Goal: Transaction & Acquisition: Purchase product/service

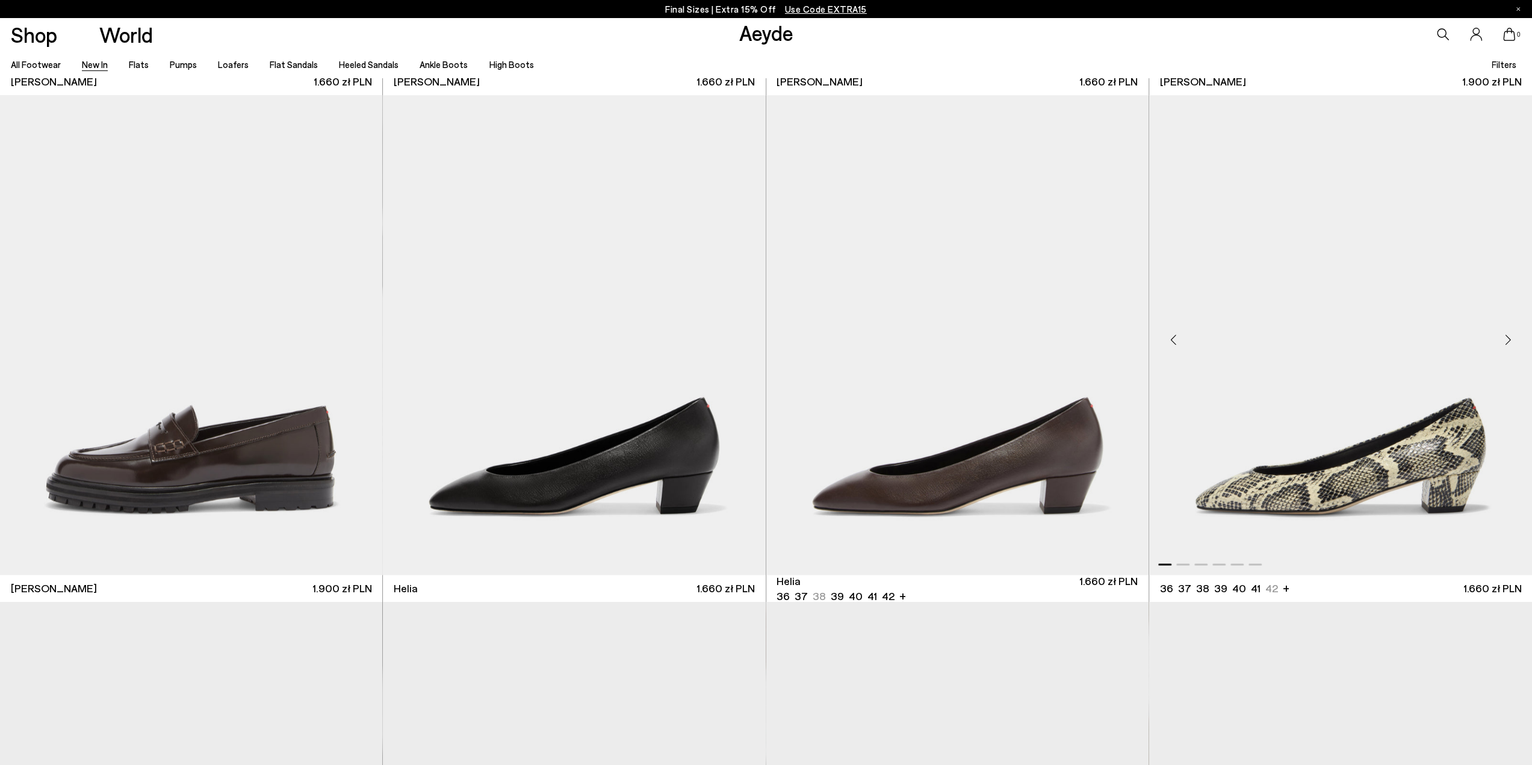
scroll to position [2228, 0]
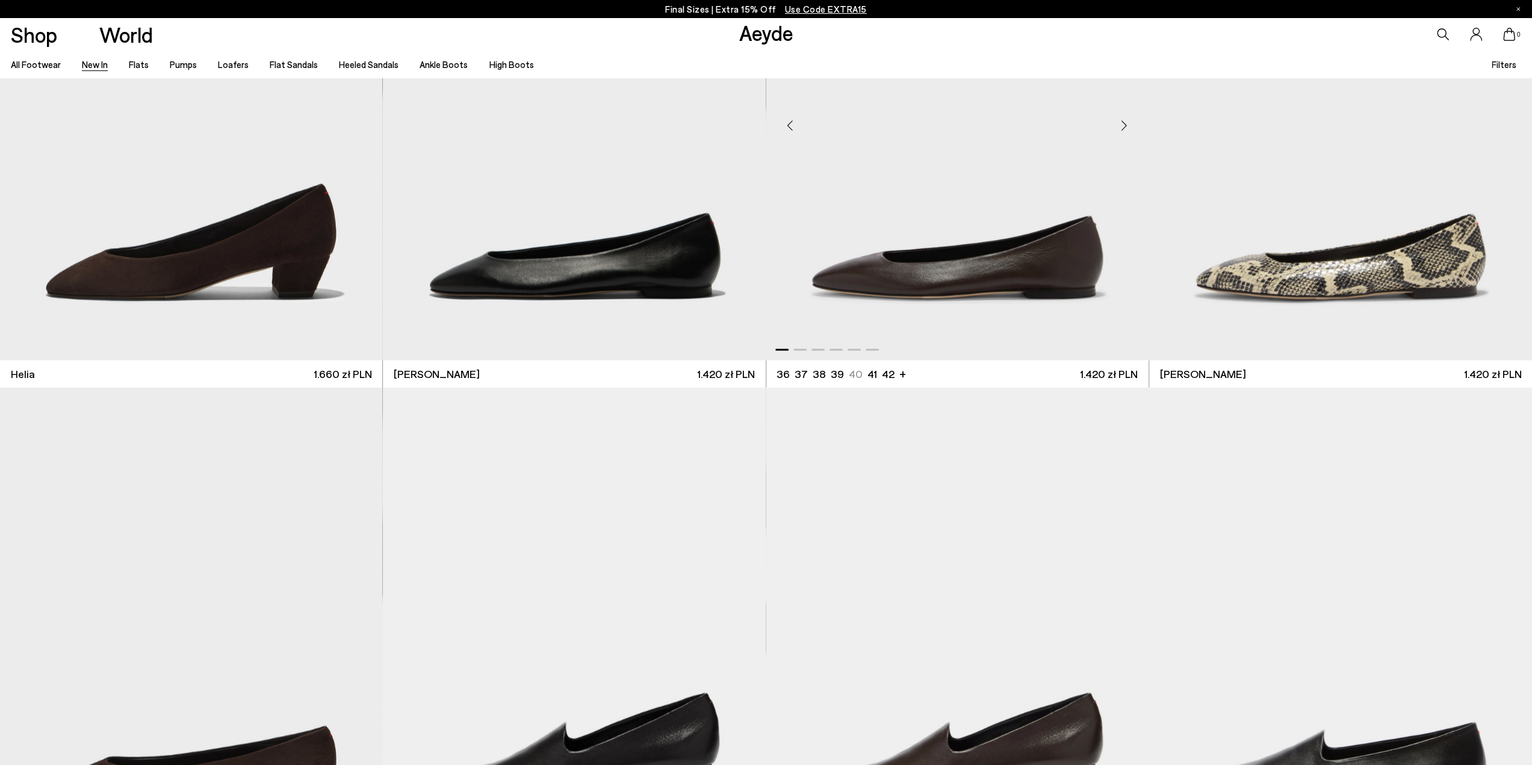
click at [1128, 125] on div "Next slide" at bounding box center [1125, 125] width 36 height 36
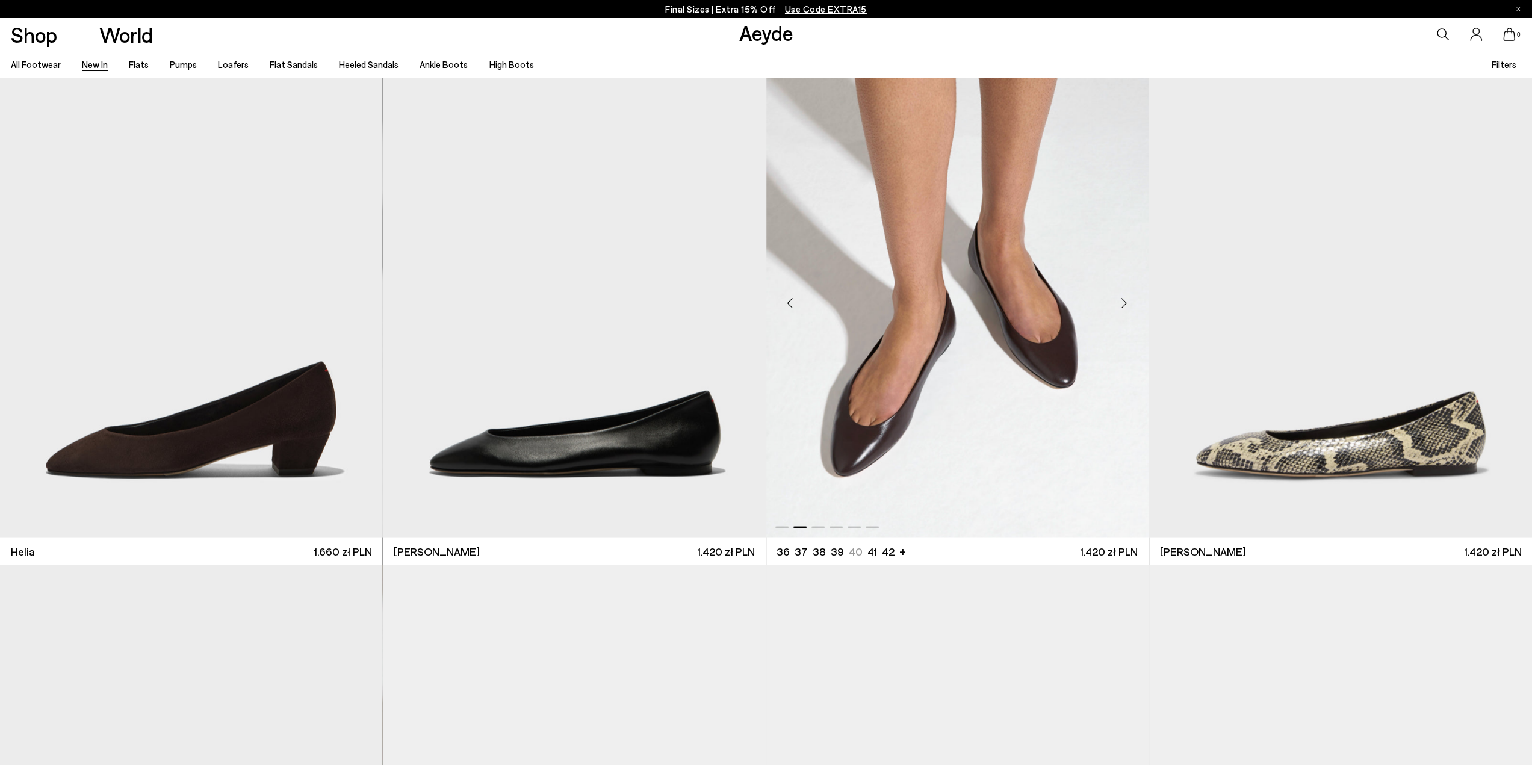
scroll to position [2047, 0]
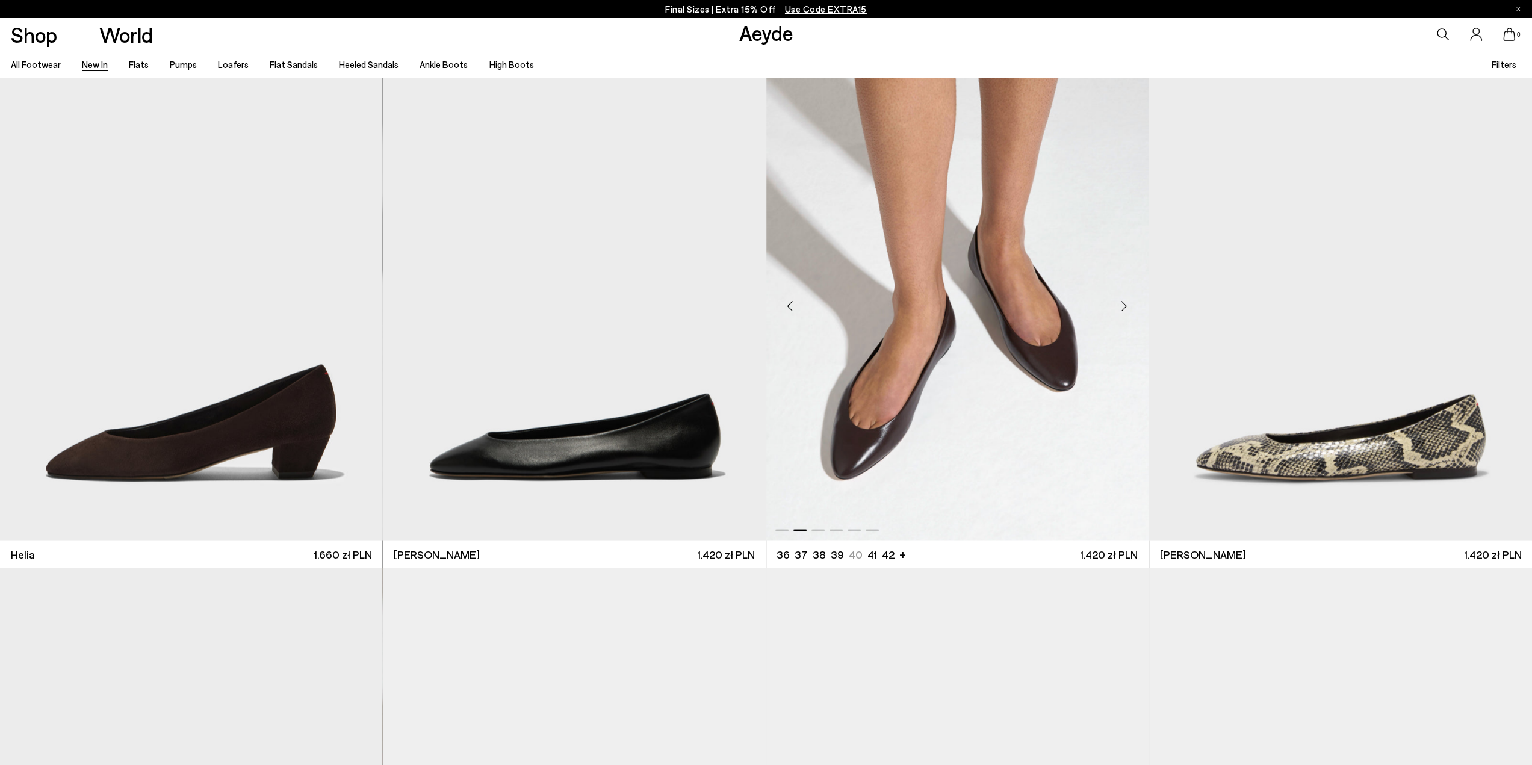
click at [1004, 334] on img "2 / 6" at bounding box center [958, 300] width 383 height 481
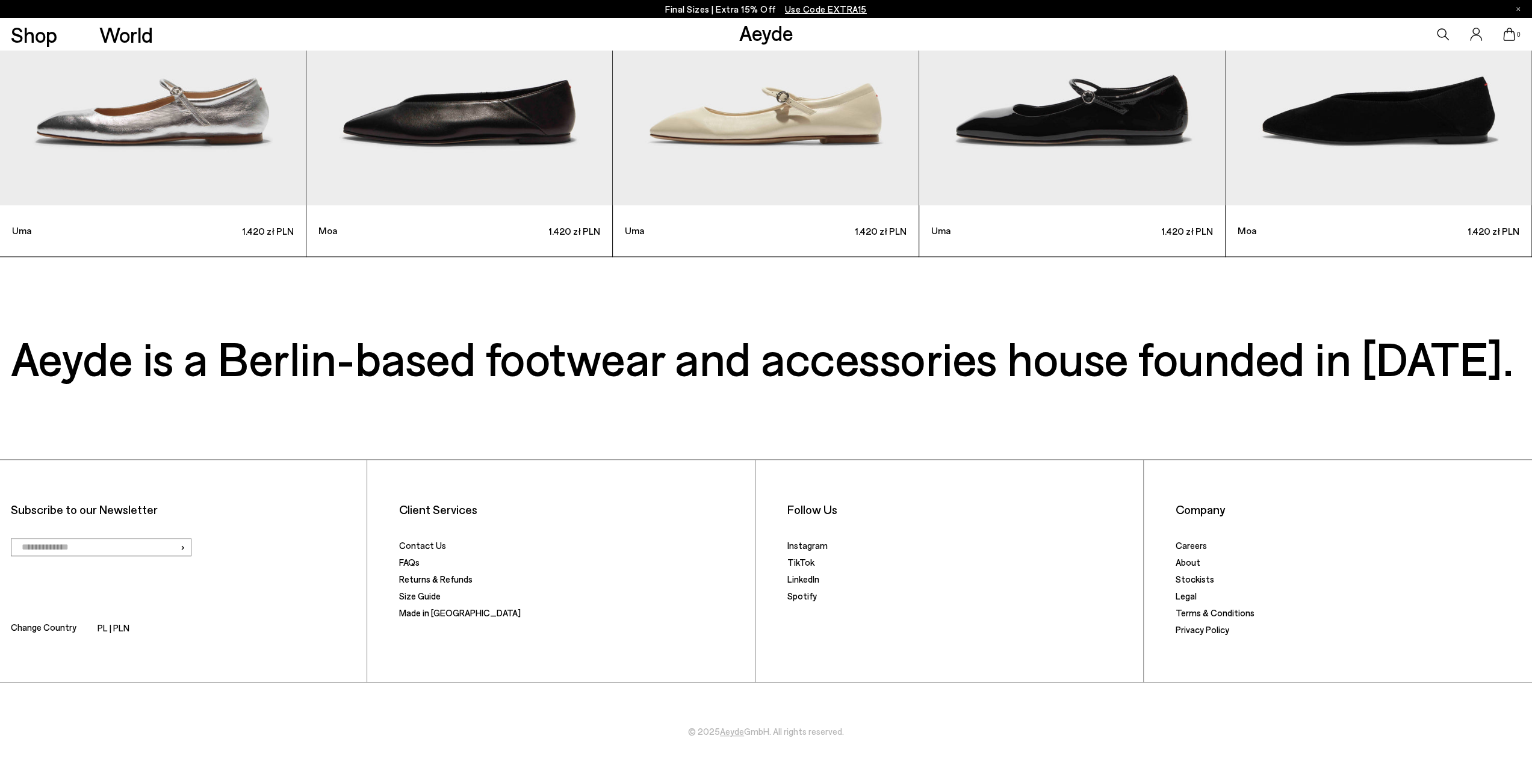
scroll to position [5384, 0]
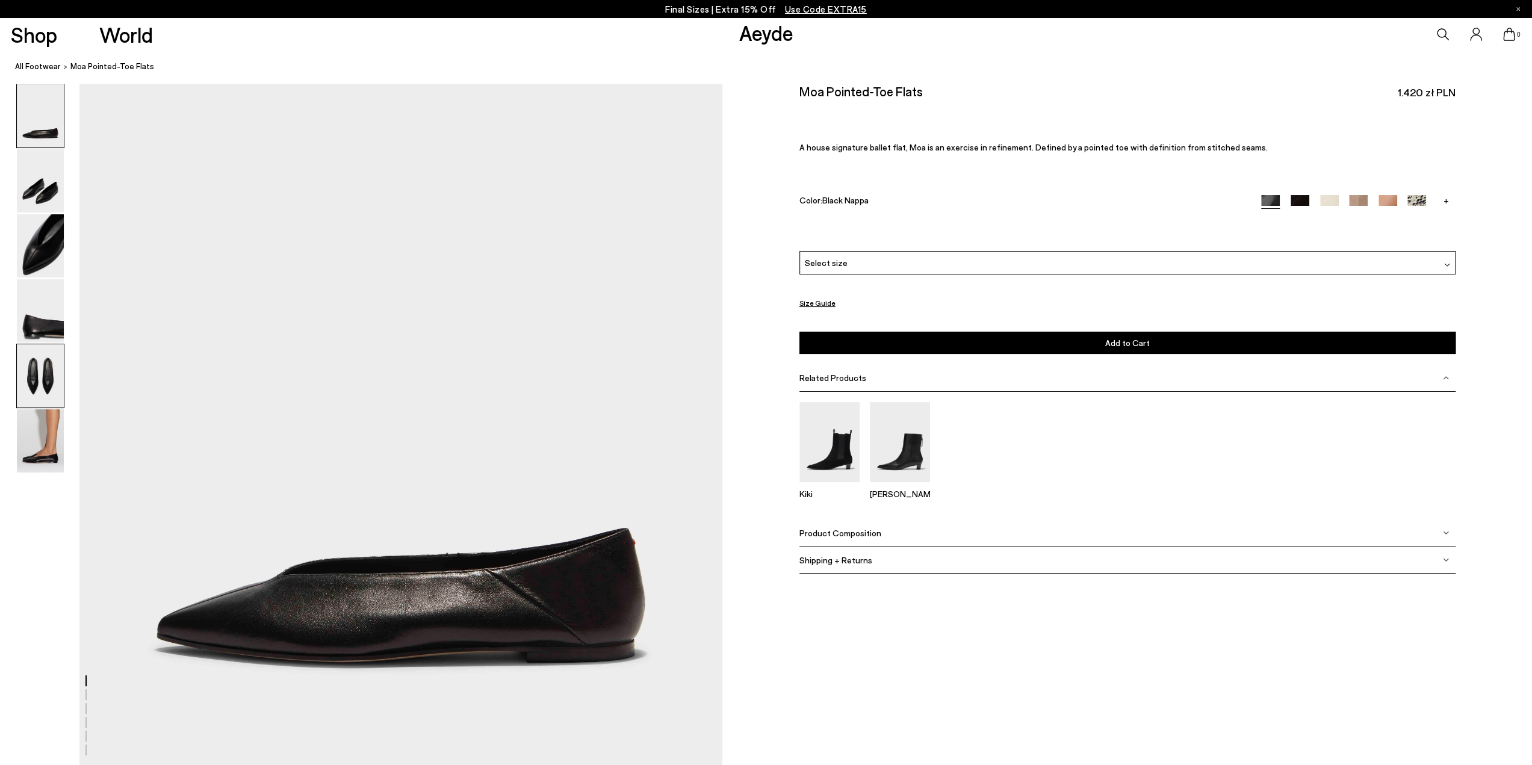
click at [48, 378] on img at bounding box center [40, 375] width 47 height 63
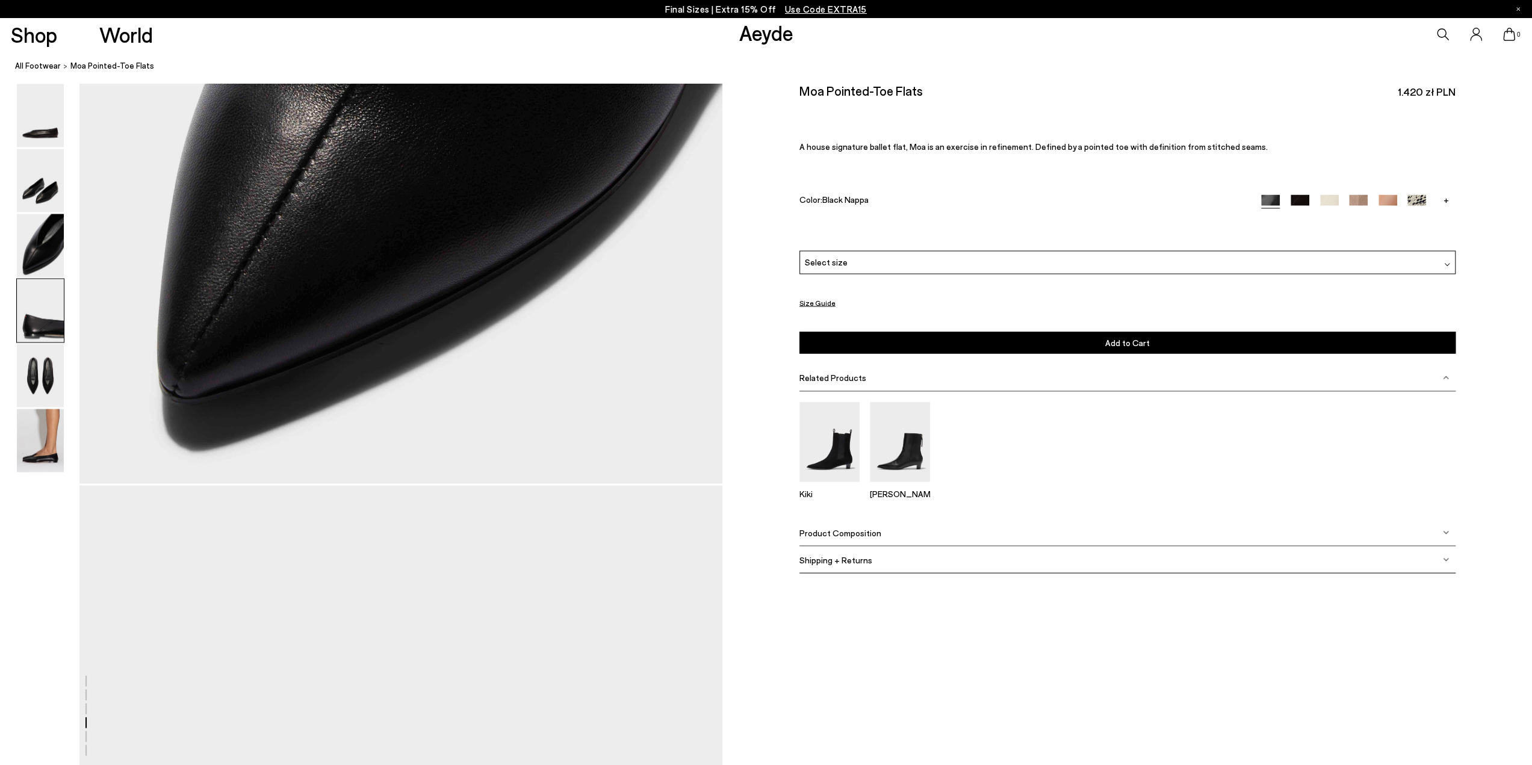
scroll to position [1999, 0]
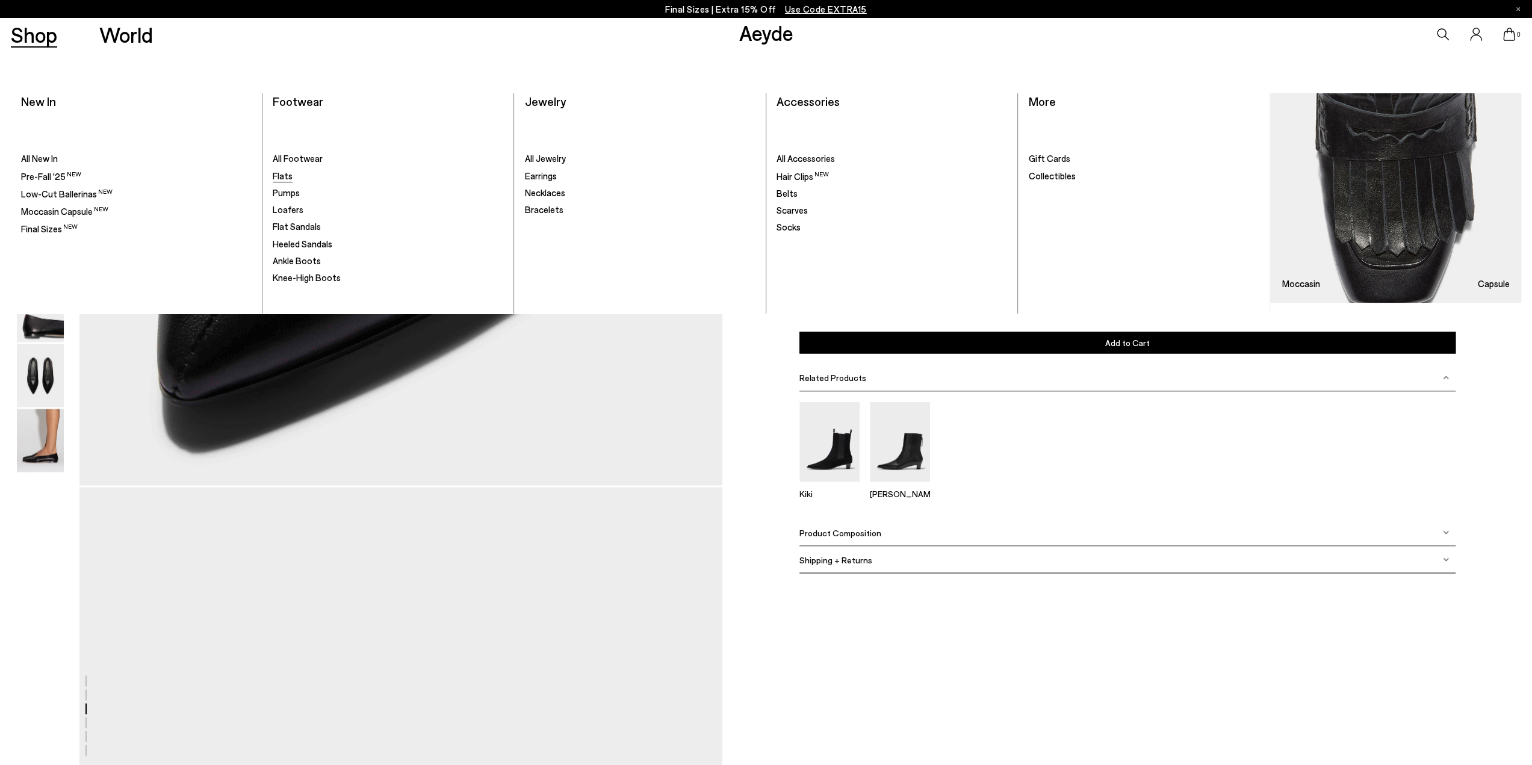
click at [283, 176] on span "Flats" at bounding box center [283, 175] width 20 height 11
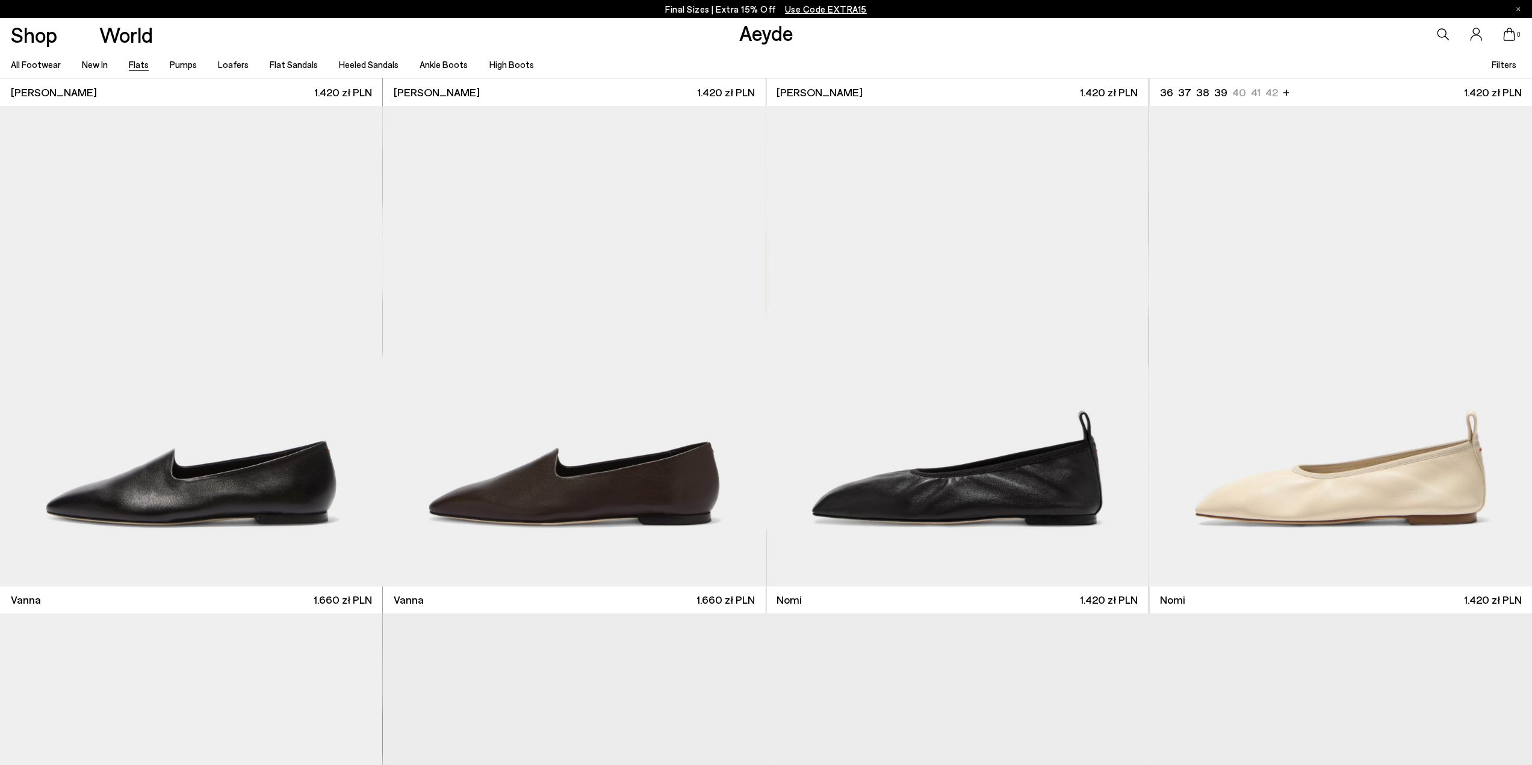
scroll to position [542, 0]
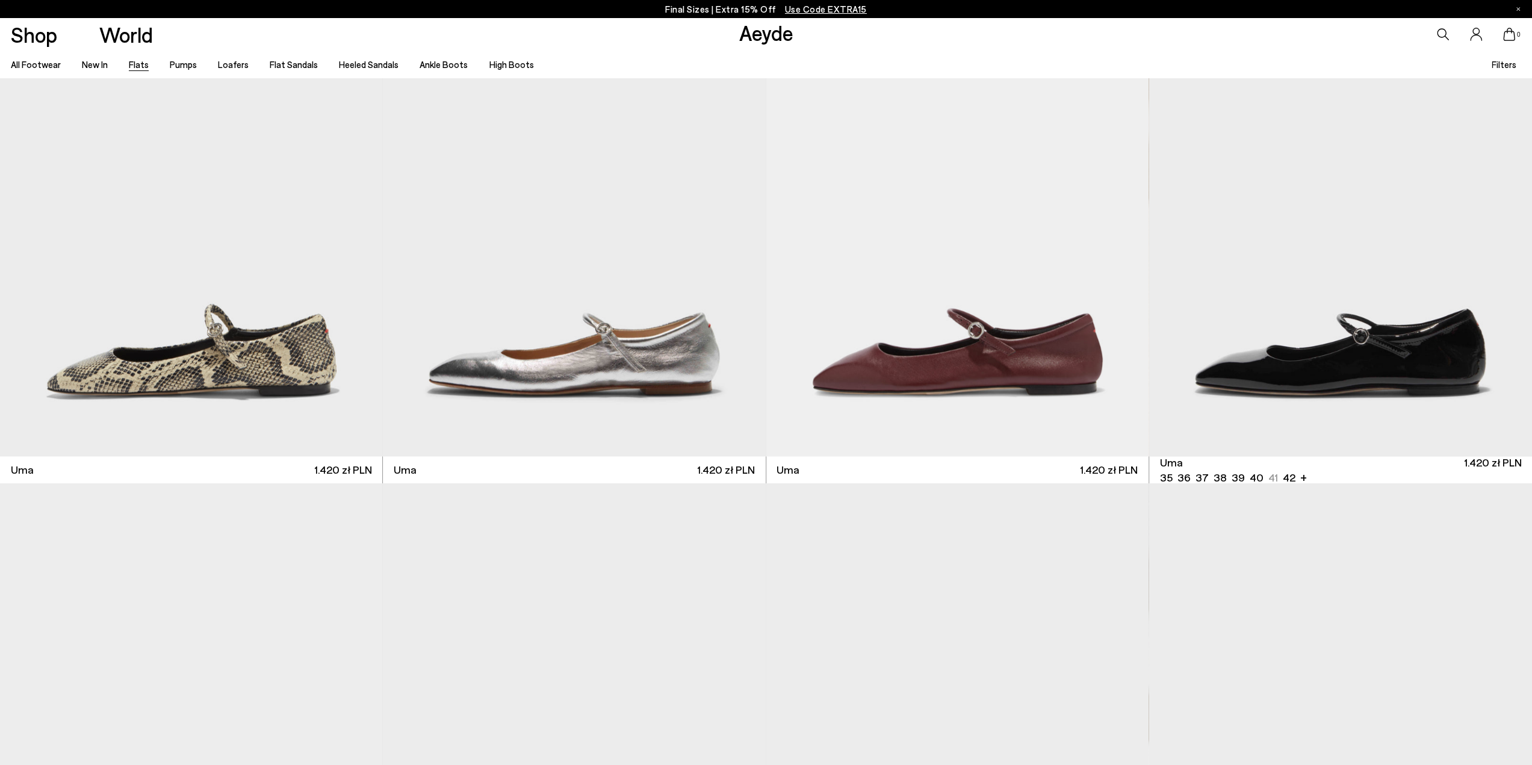
scroll to position [1927, 0]
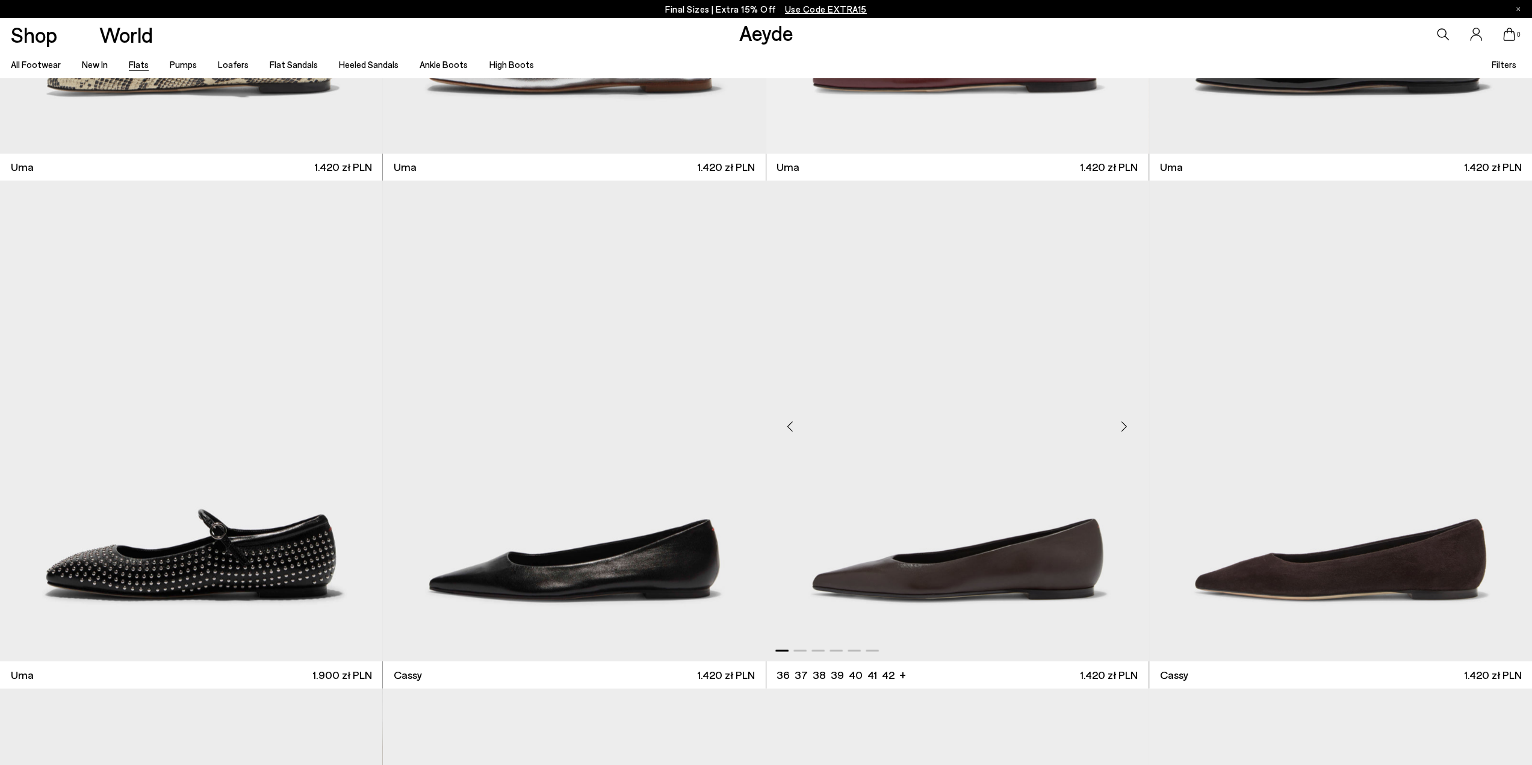
click at [1122, 426] on div "Next slide" at bounding box center [1125, 426] width 36 height 36
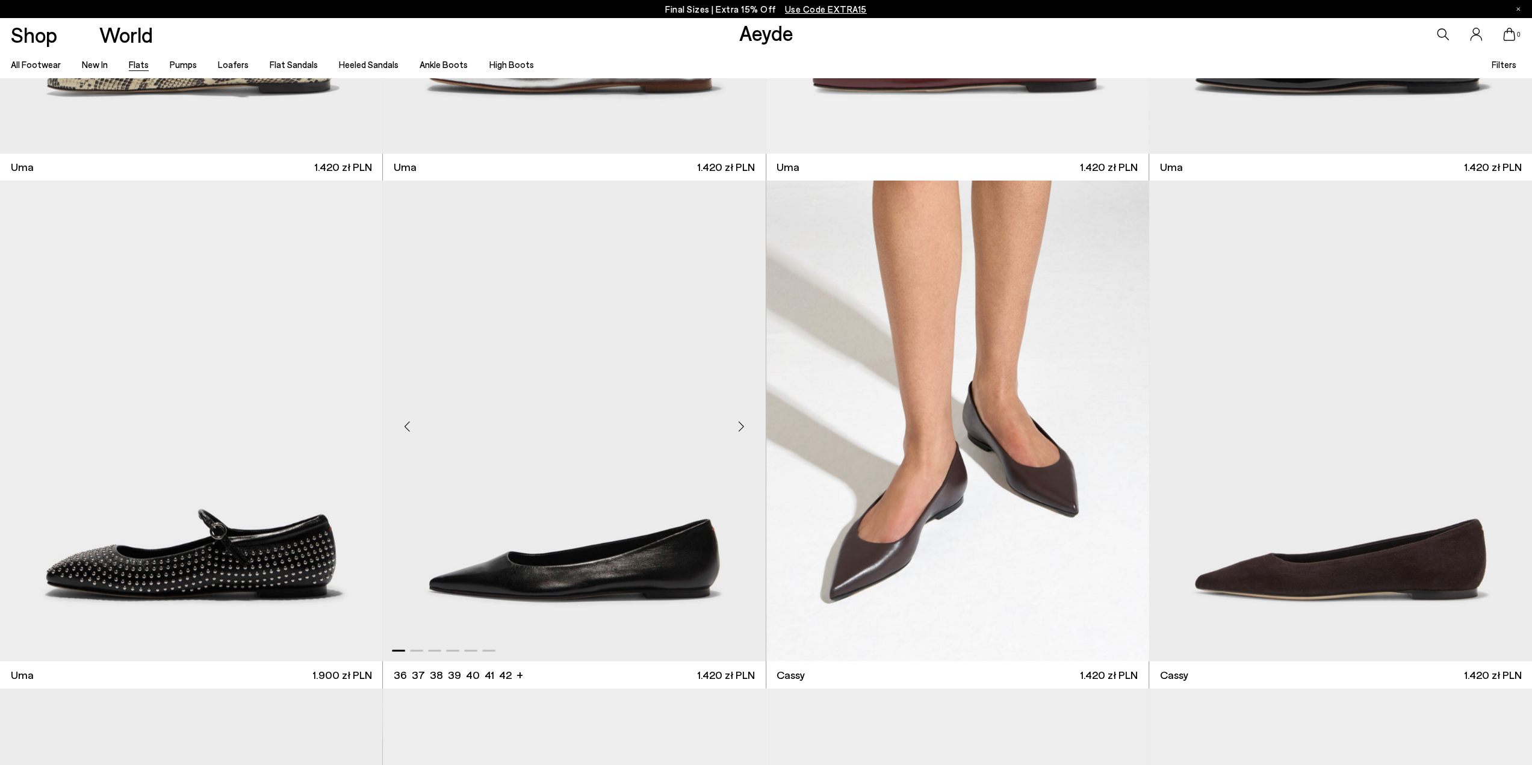
click at [741, 428] on div "Next slide" at bounding box center [742, 426] width 36 height 36
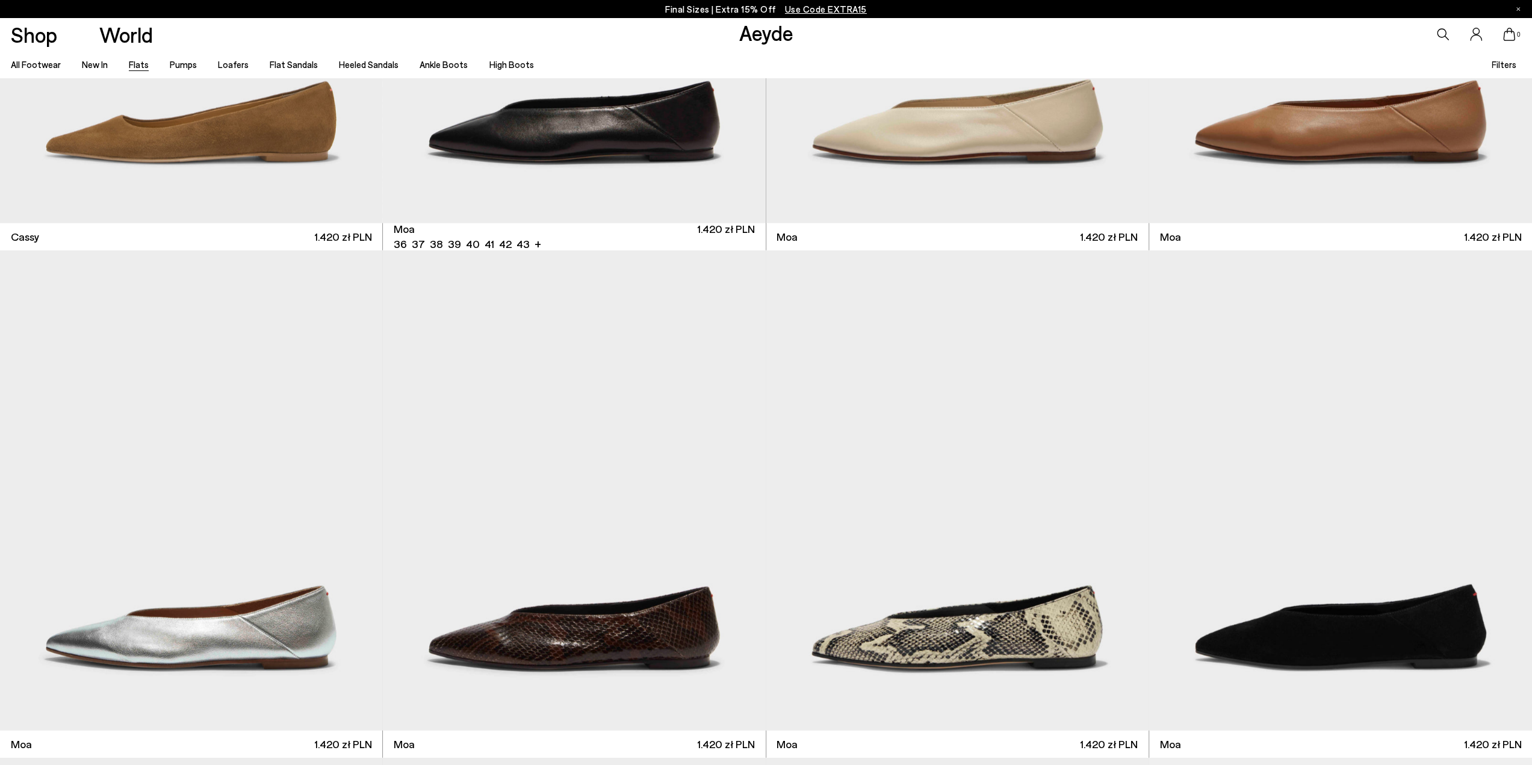
scroll to position [3011, 0]
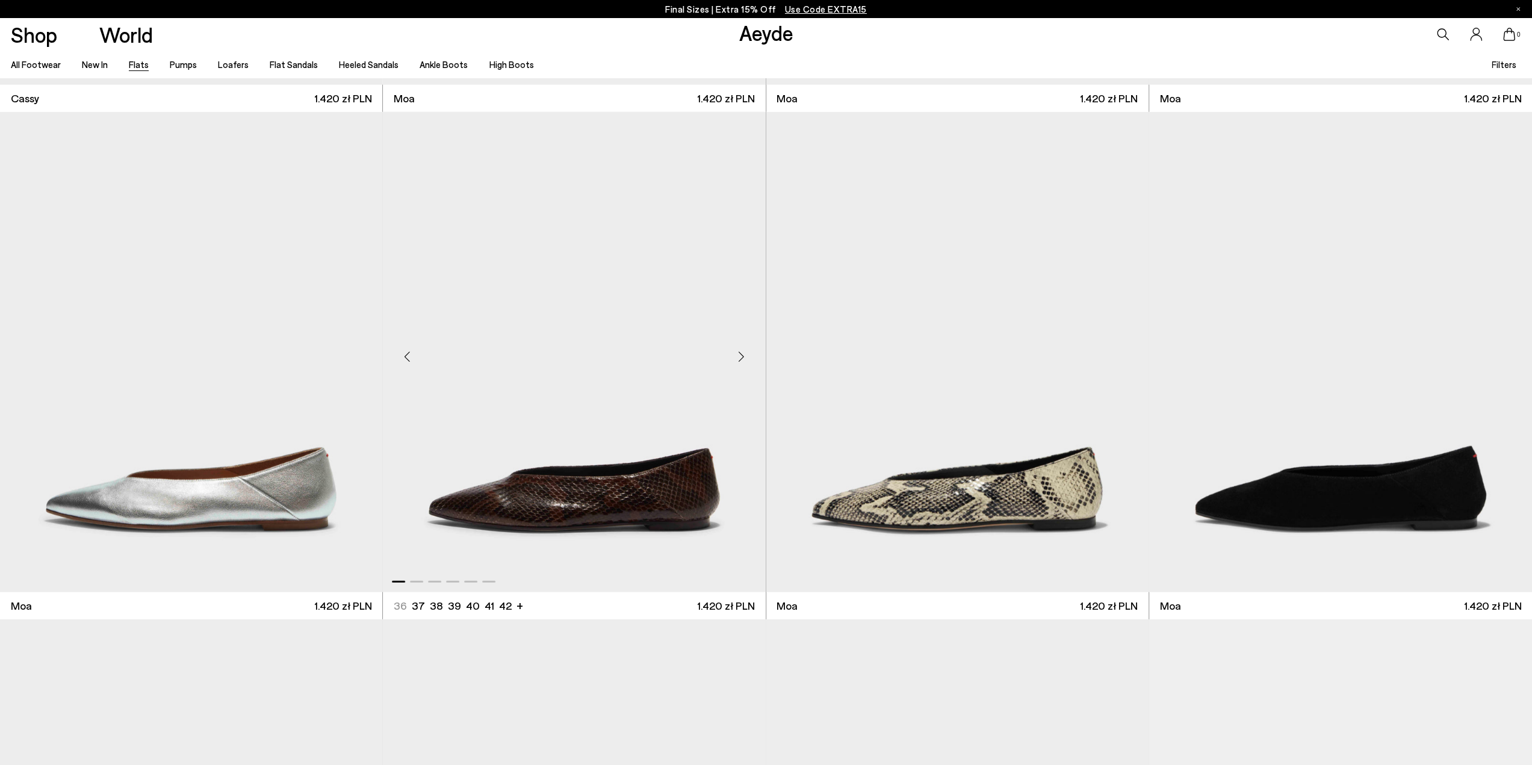
click at [740, 357] on div "Next slide" at bounding box center [742, 357] width 36 height 36
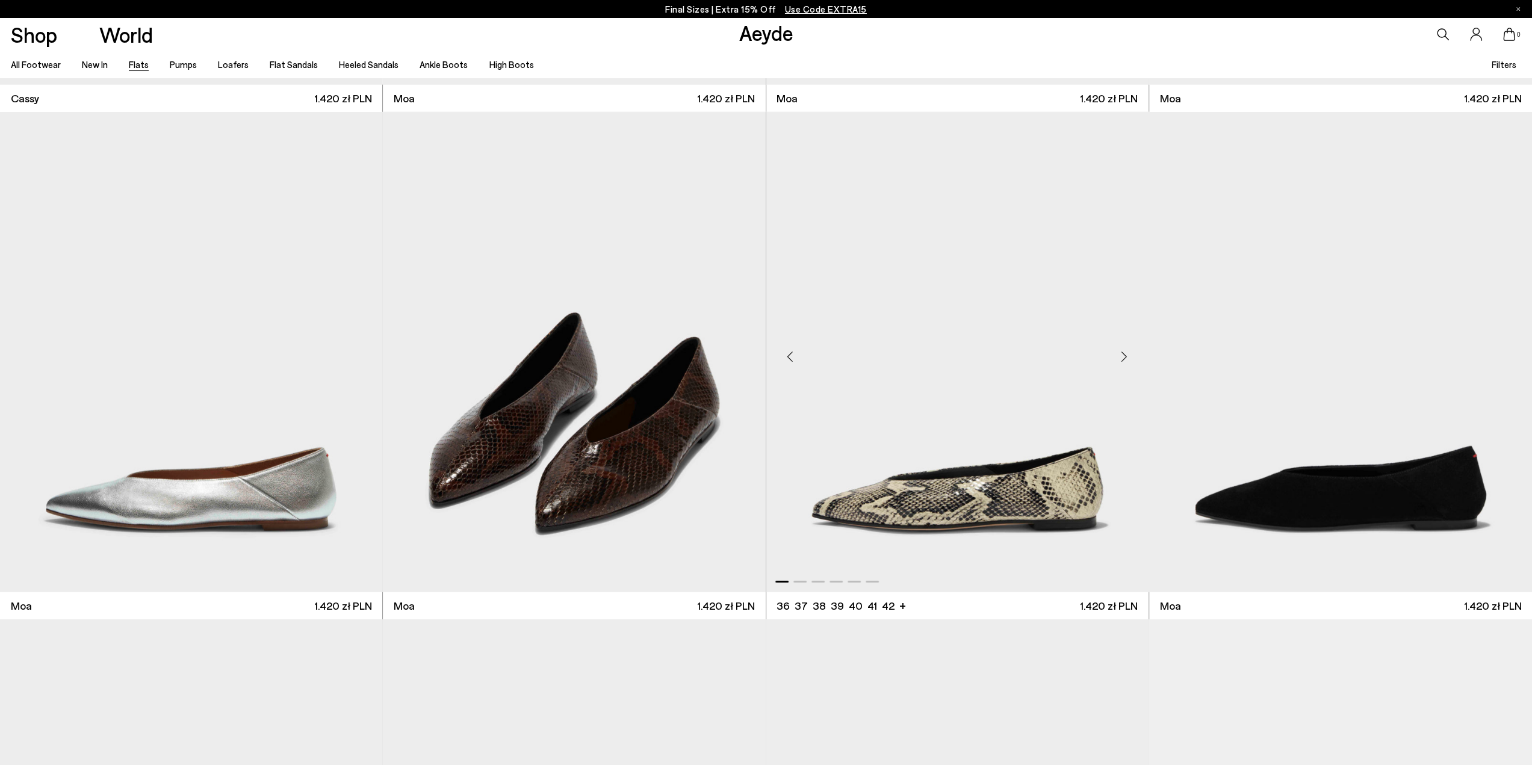
click at [1125, 359] on div "Next slide" at bounding box center [1125, 357] width 36 height 36
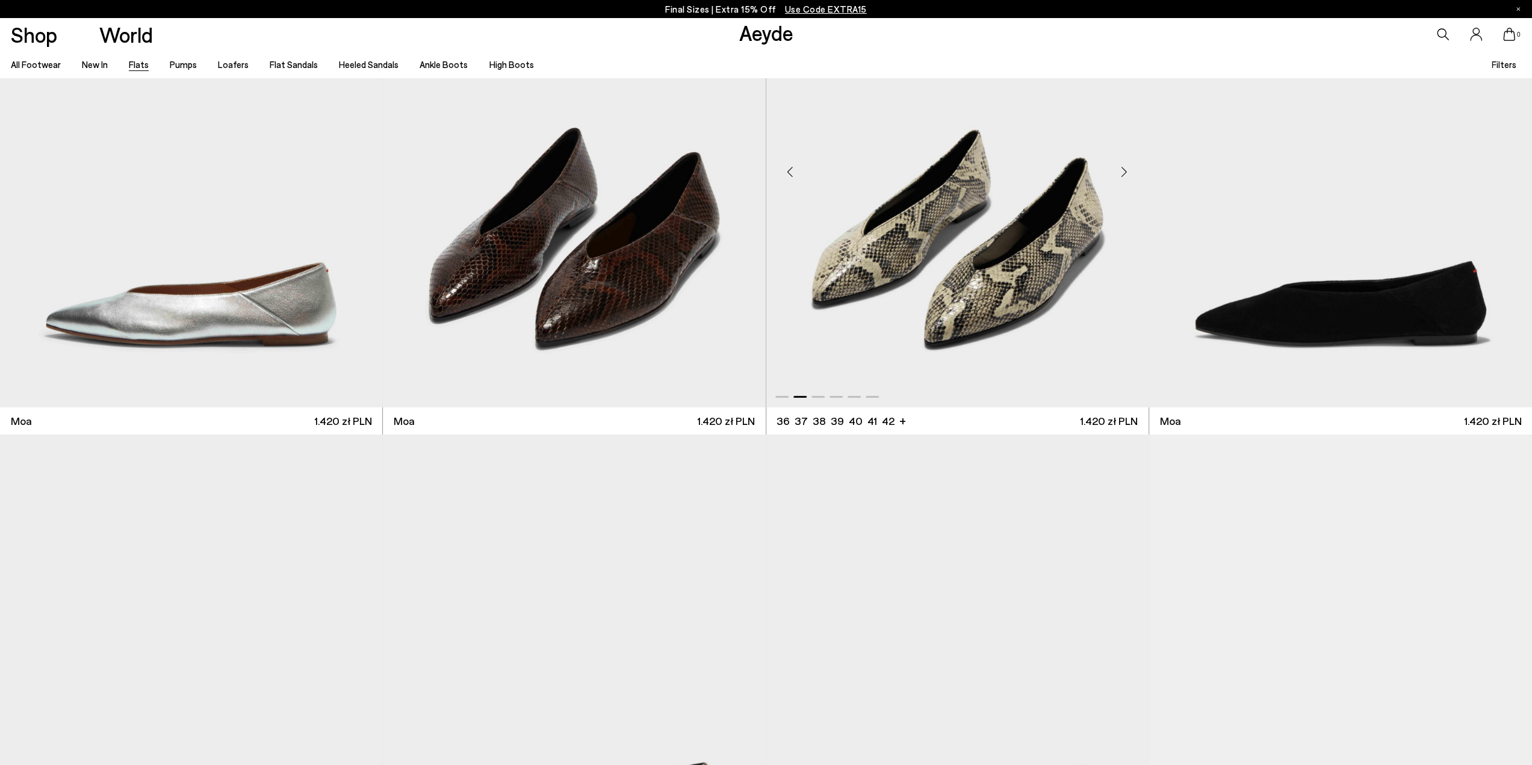
scroll to position [3553, 0]
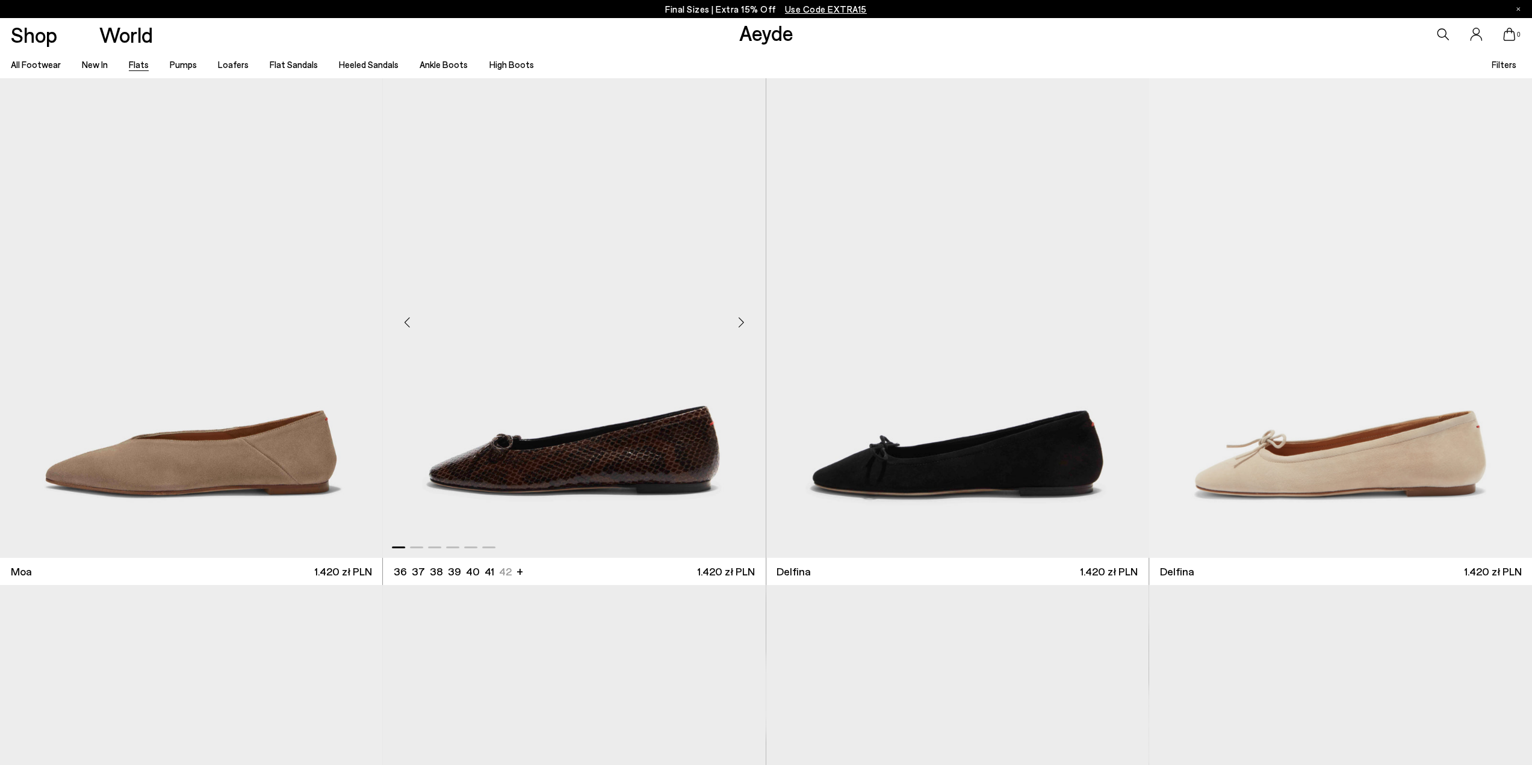
click at [746, 325] on div "Next slide" at bounding box center [742, 323] width 36 height 36
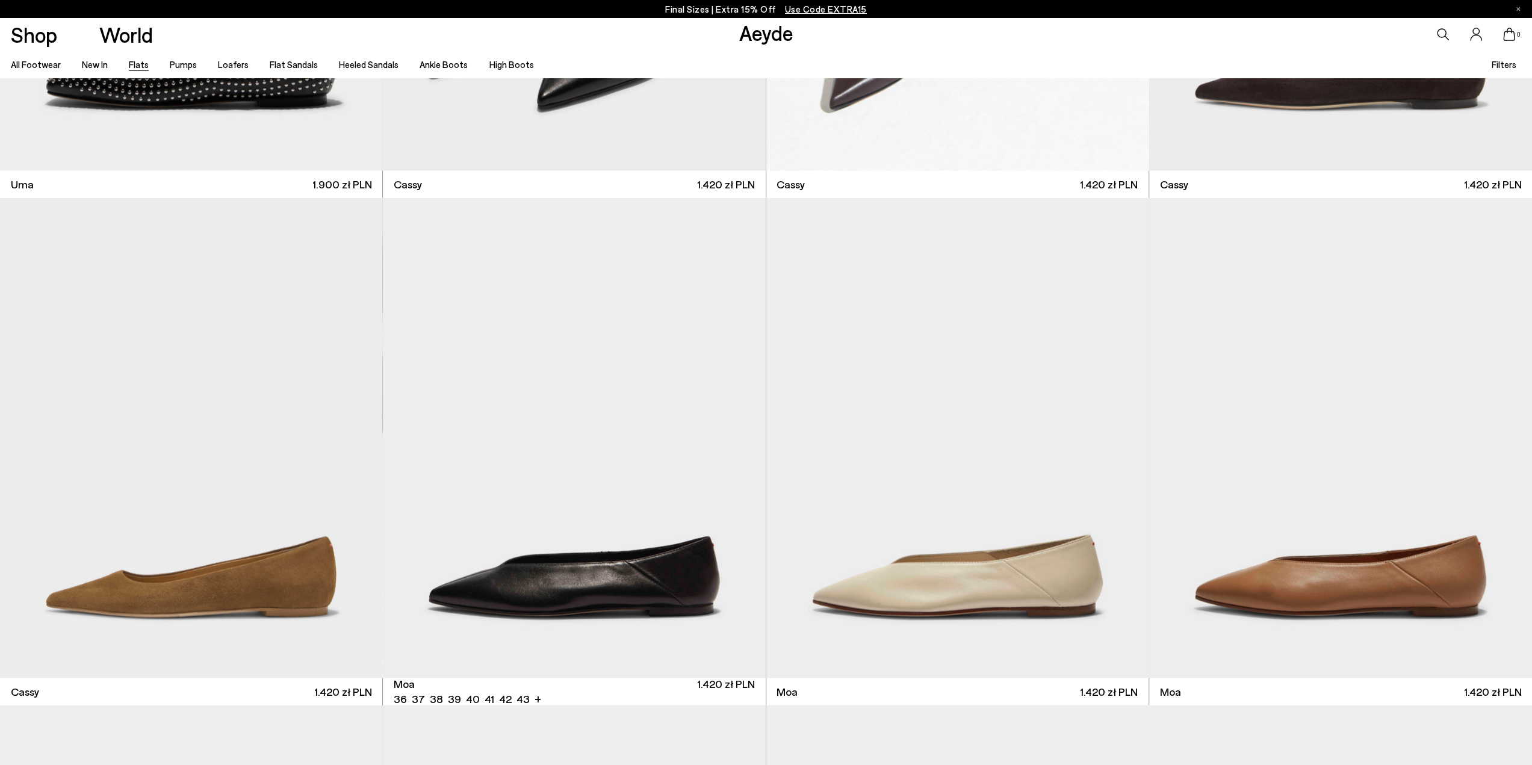
scroll to position [2107, 0]
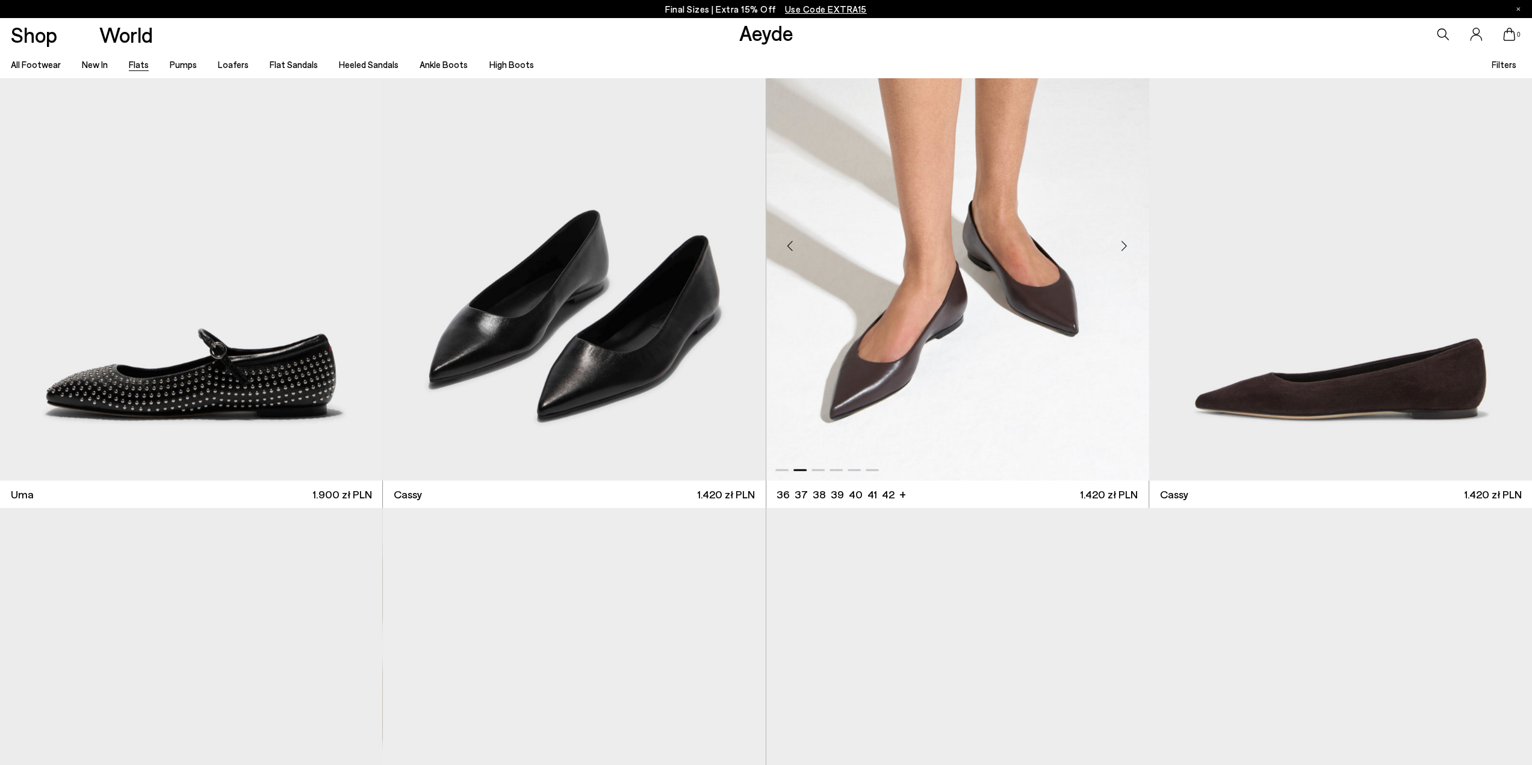
click at [1130, 246] on div "Next slide" at bounding box center [1125, 245] width 36 height 36
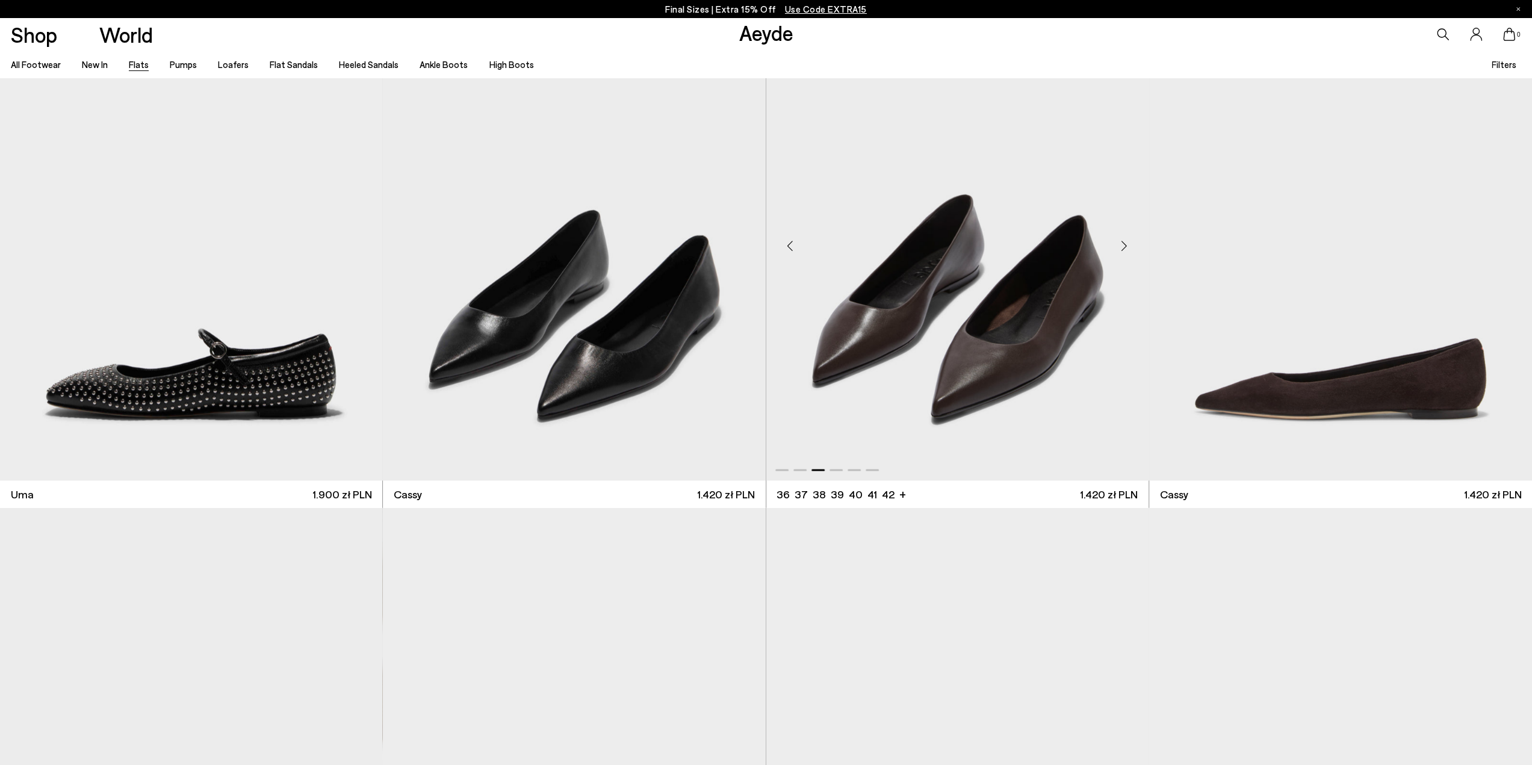
click at [1053, 262] on img "3 / 6" at bounding box center [958, 240] width 383 height 481
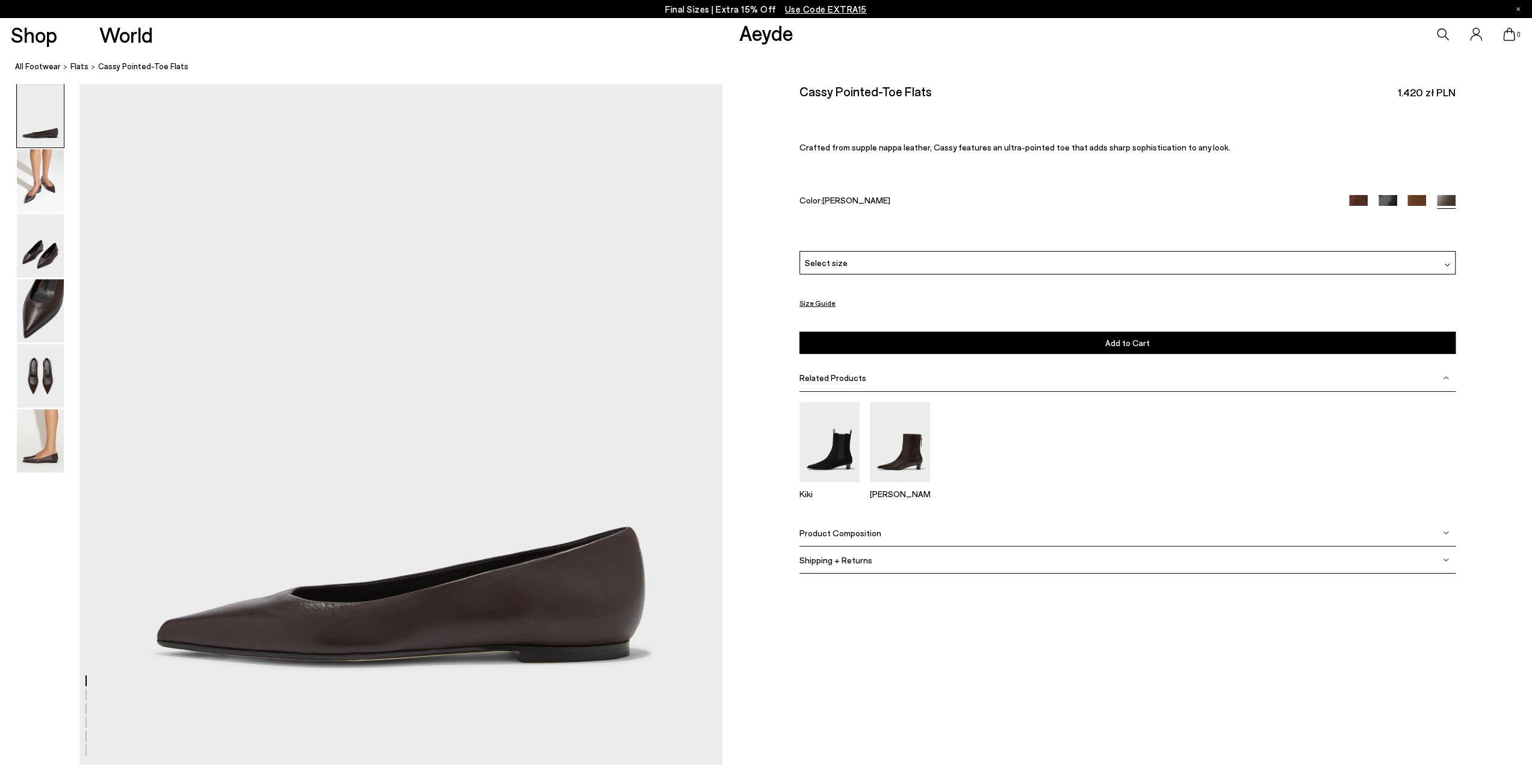
click at [1053, 262] on div "Select size" at bounding box center [1128, 262] width 656 height 23
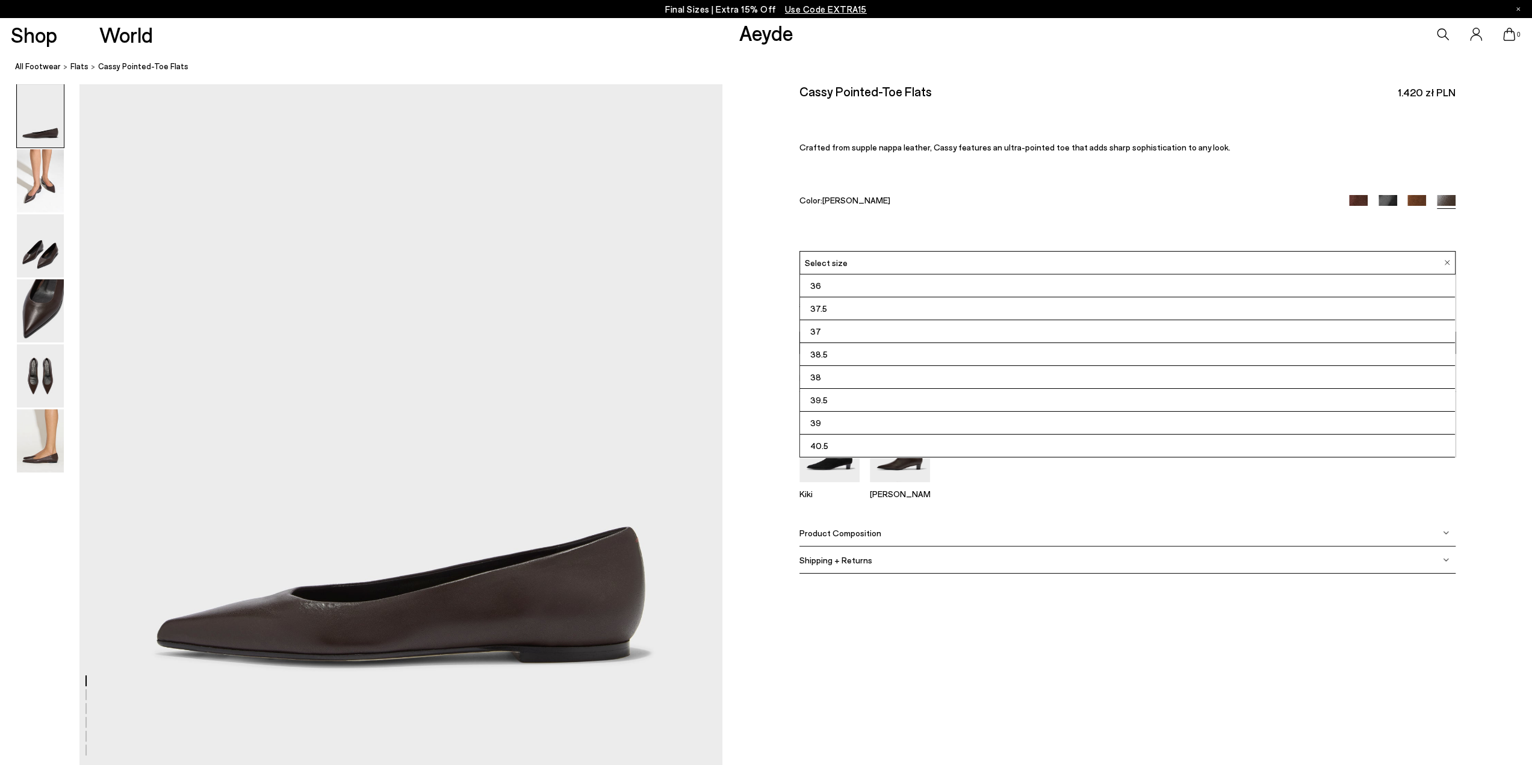
click at [821, 302] on span "37.5" at bounding box center [818, 308] width 17 height 15
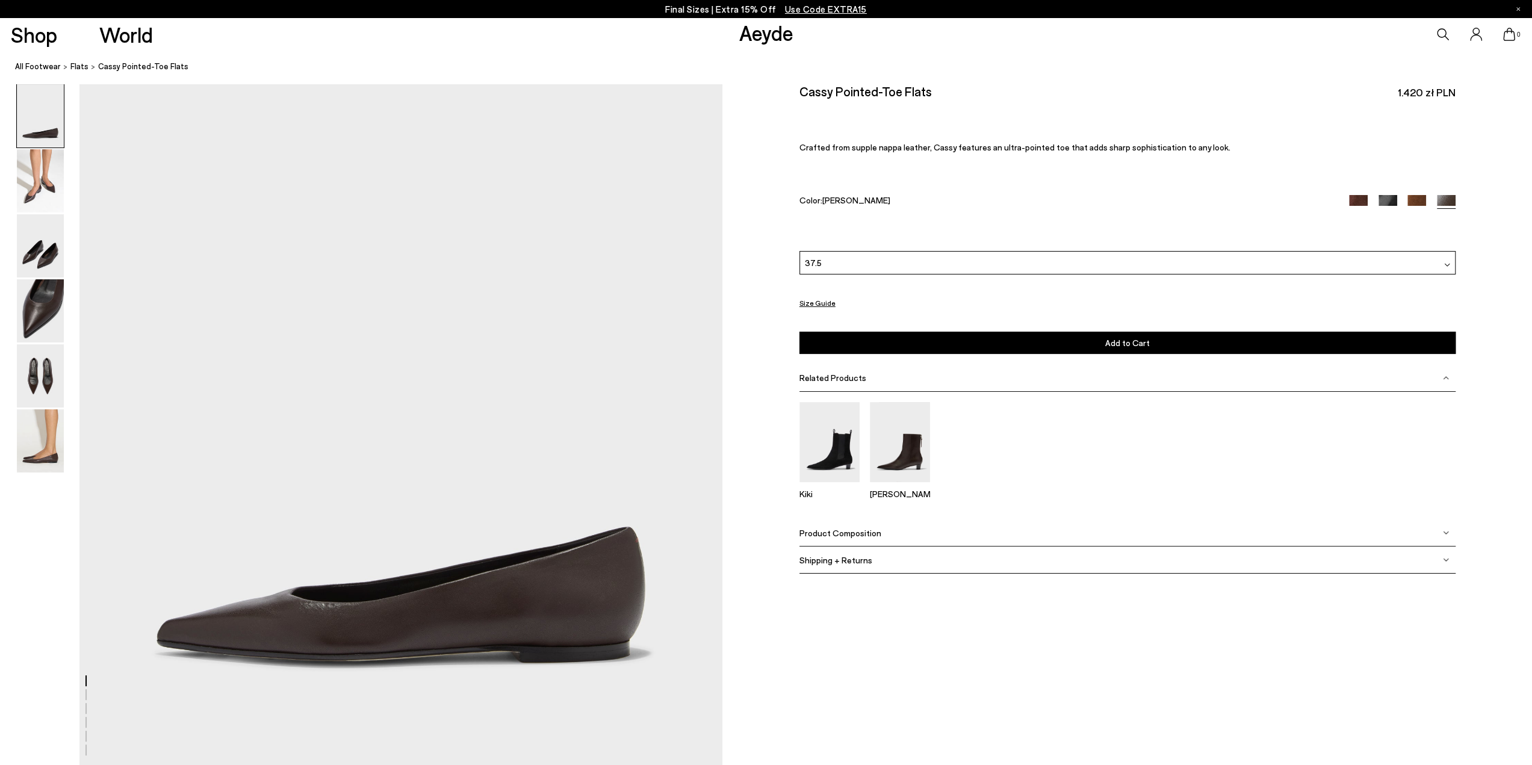
click at [1133, 344] on span "Add to Cart" at bounding box center [1128, 343] width 45 height 10
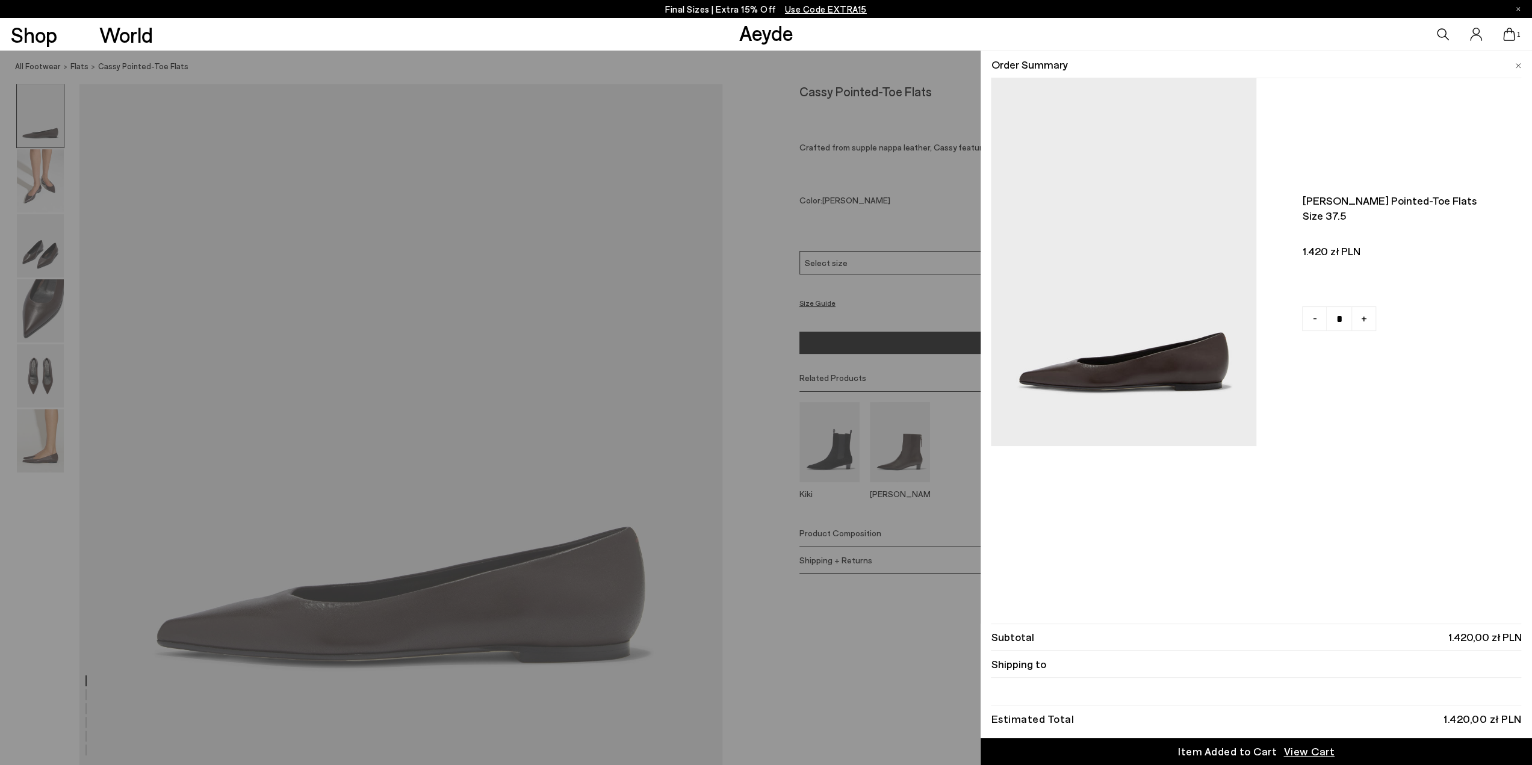
drag, startPoint x: 762, startPoint y: 260, endPoint x: 1042, endPoint y: 232, distance: 281.4
click at [762, 260] on div "Quick Add Color Size View Details Order Summary Cassy pointed-toe flats Size 37…" at bounding box center [766, 408] width 1532 height 715
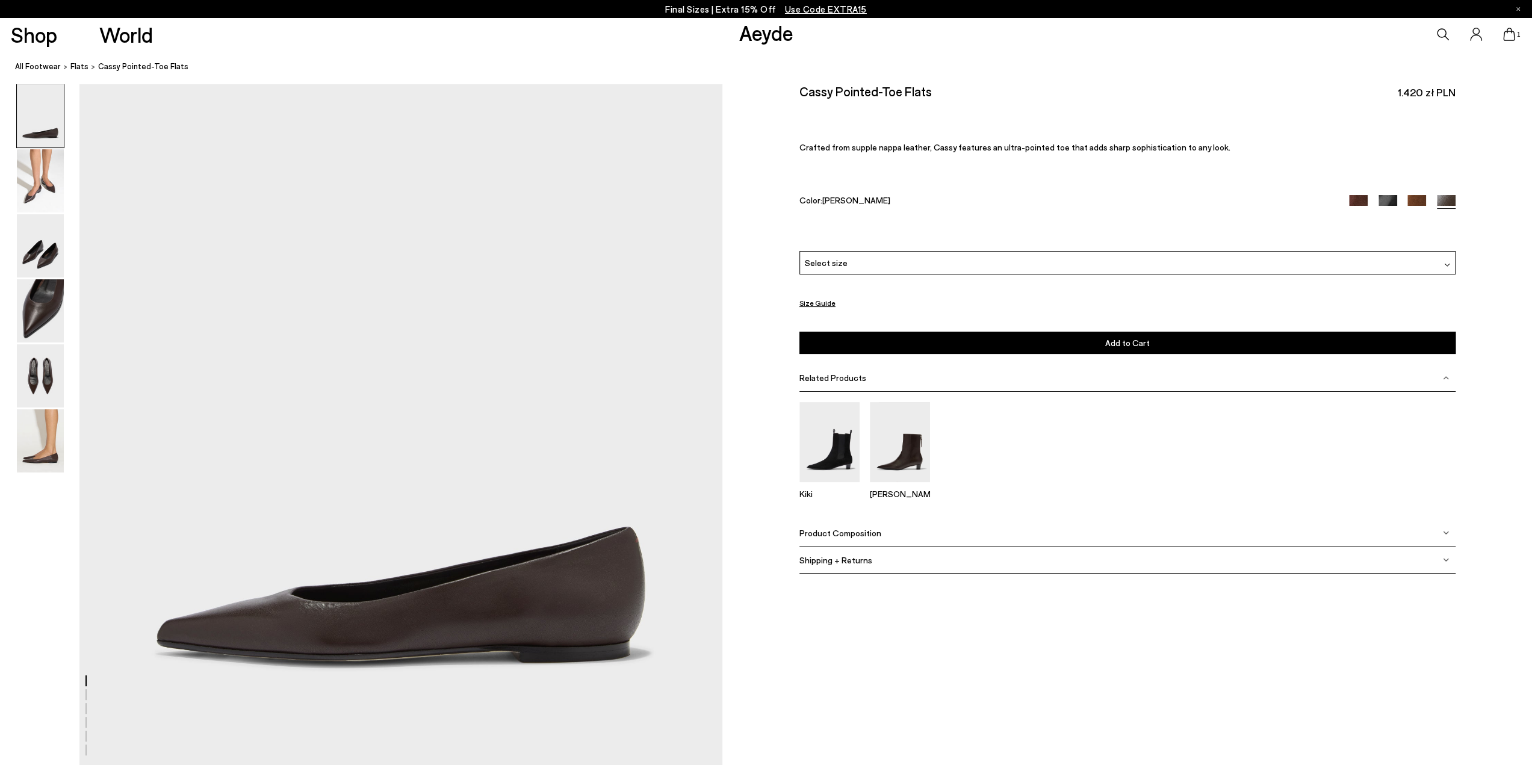
click at [1414, 199] on img at bounding box center [1417, 204] width 19 height 19
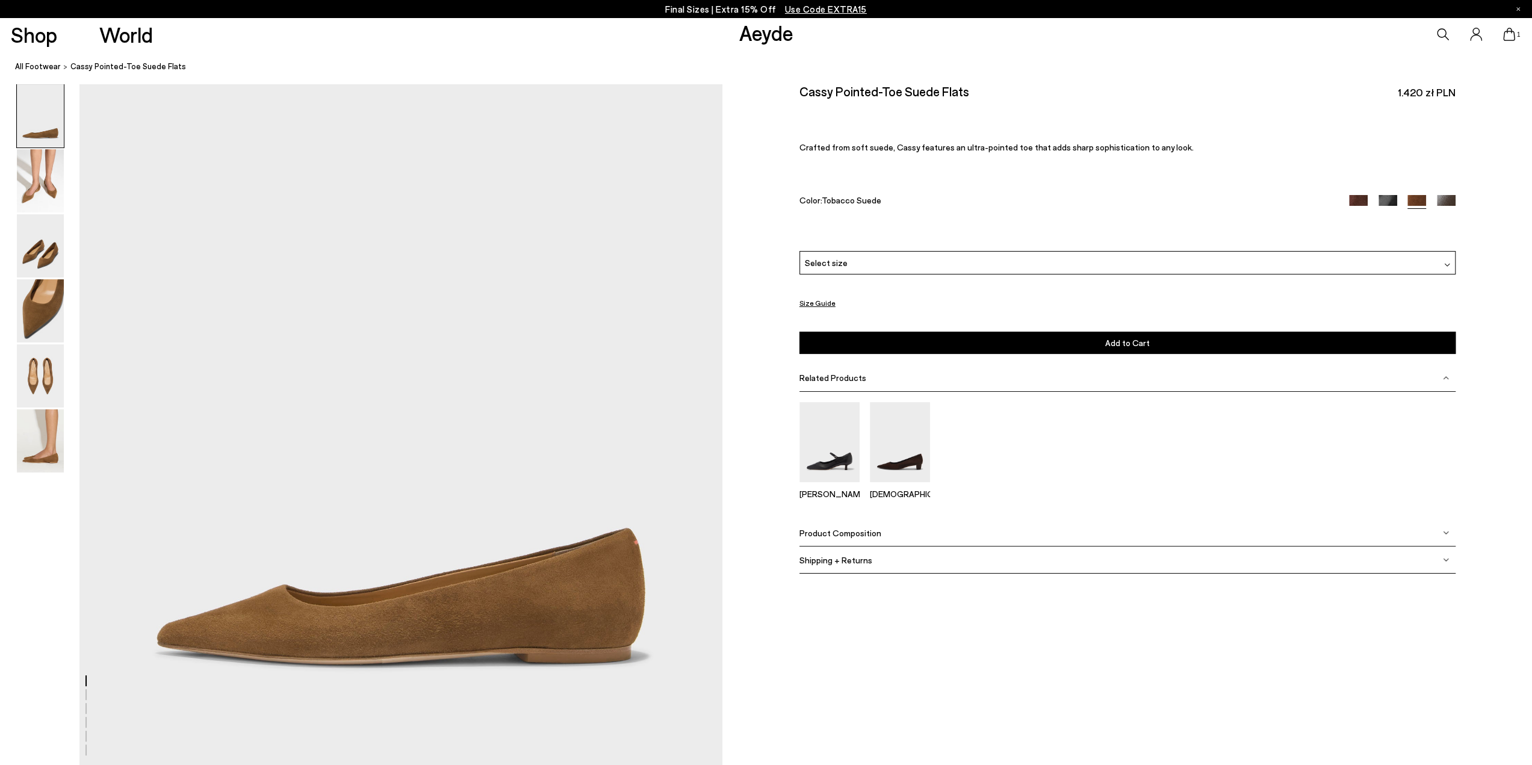
click at [1382, 197] on img at bounding box center [1388, 204] width 19 height 19
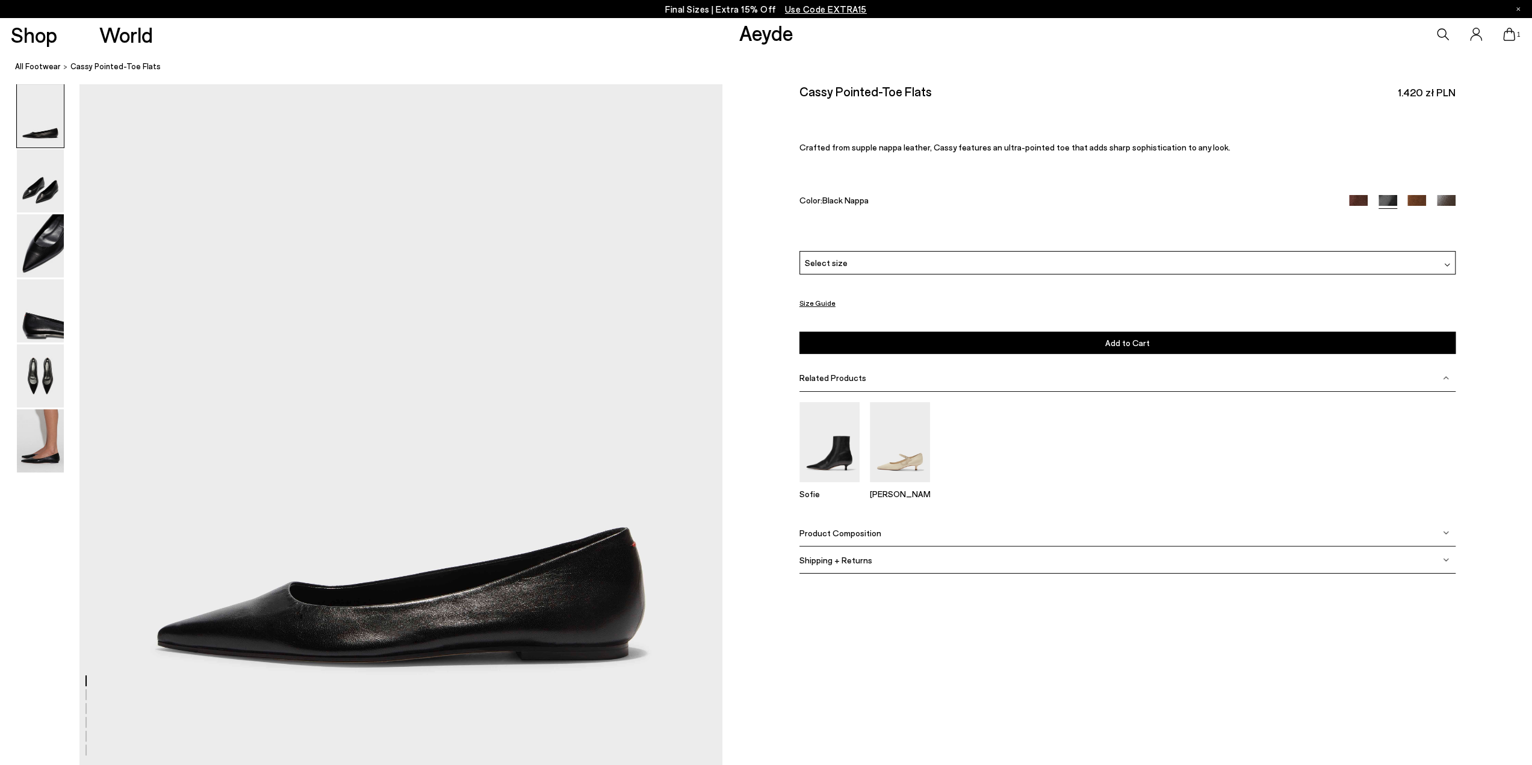
click at [1357, 201] on img at bounding box center [1358, 204] width 19 height 19
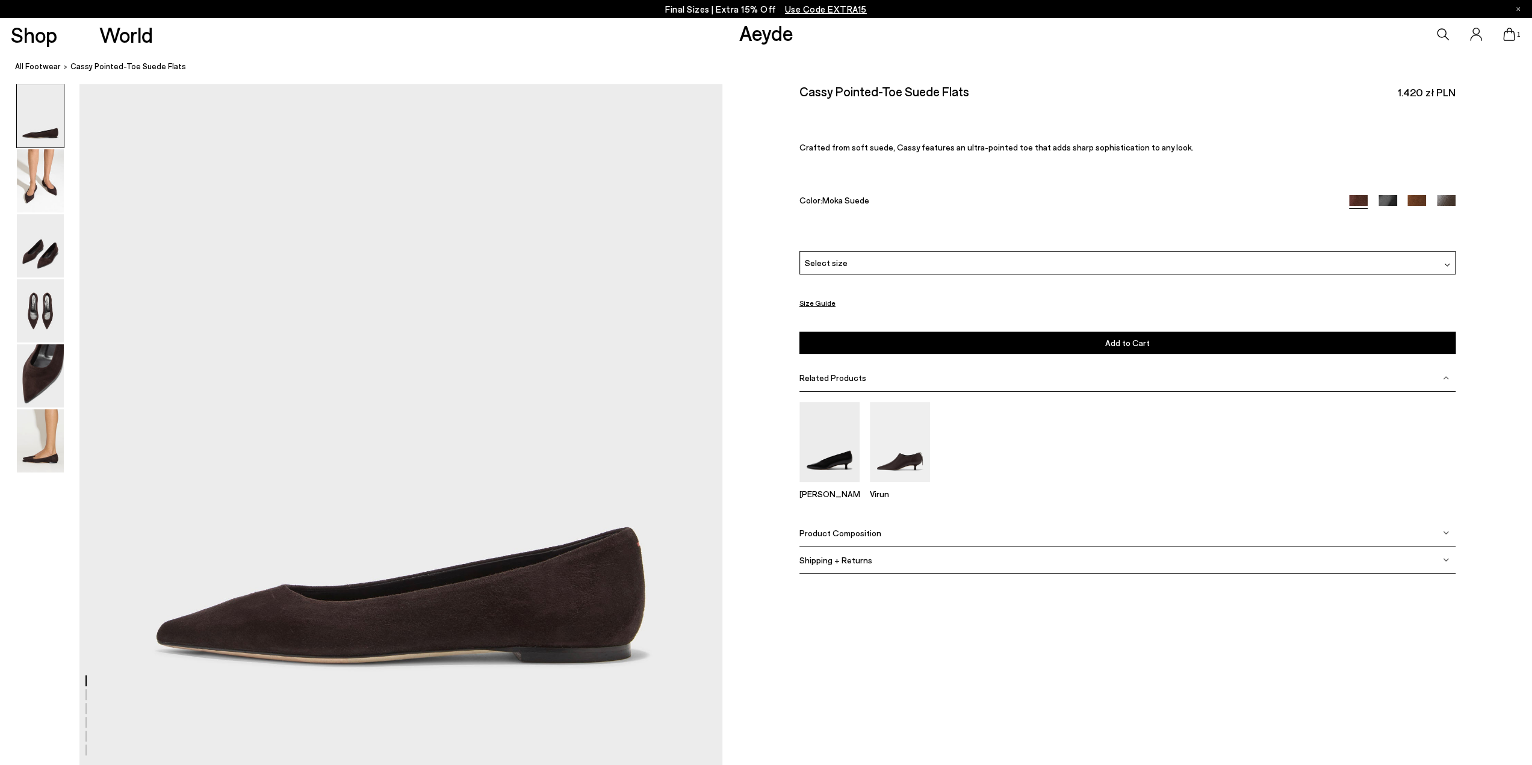
click at [1386, 202] on img at bounding box center [1388, 204] width 19 height 19
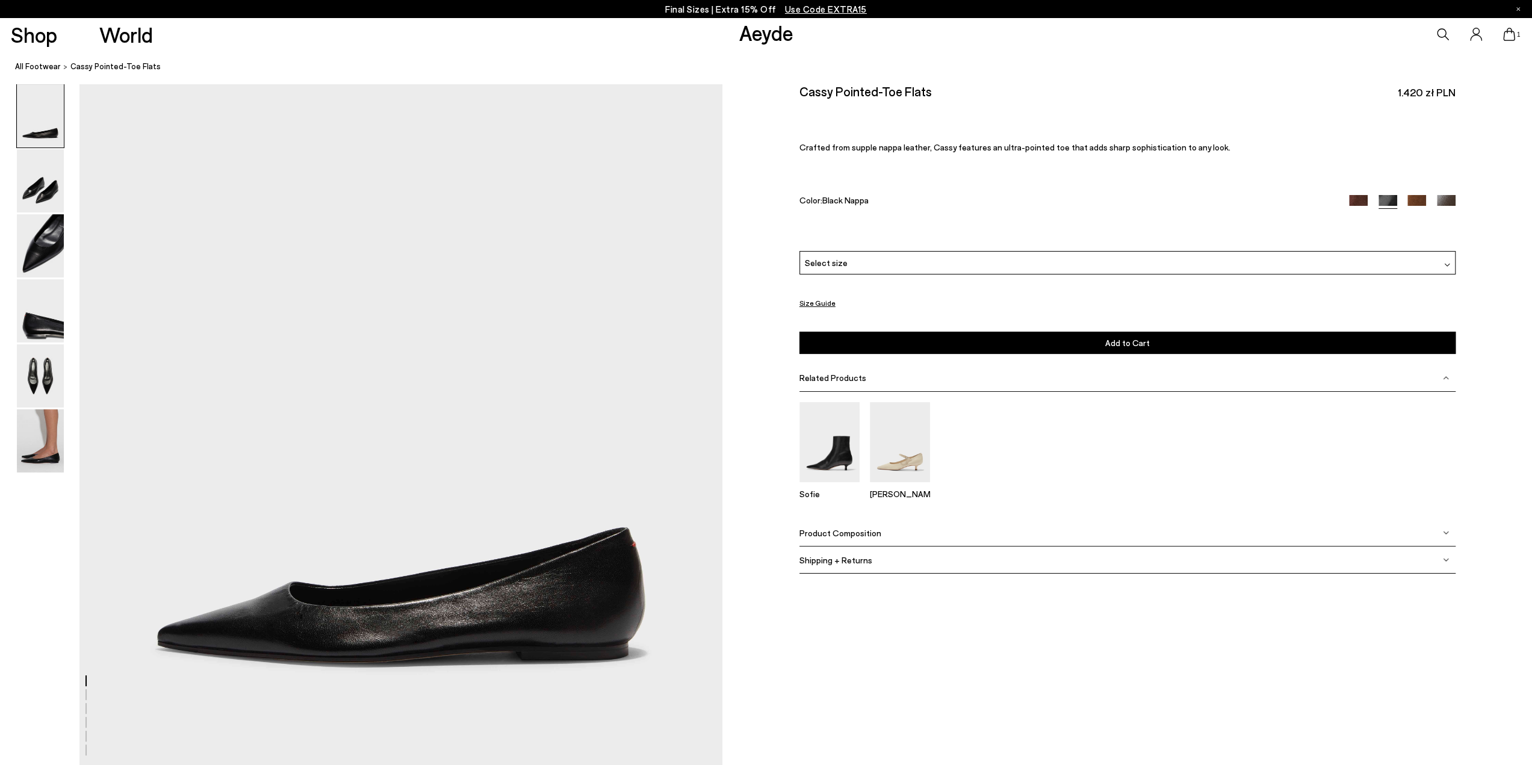
click at [1355, 198] on img at bounding box center [1358, 204] width 19 height 19
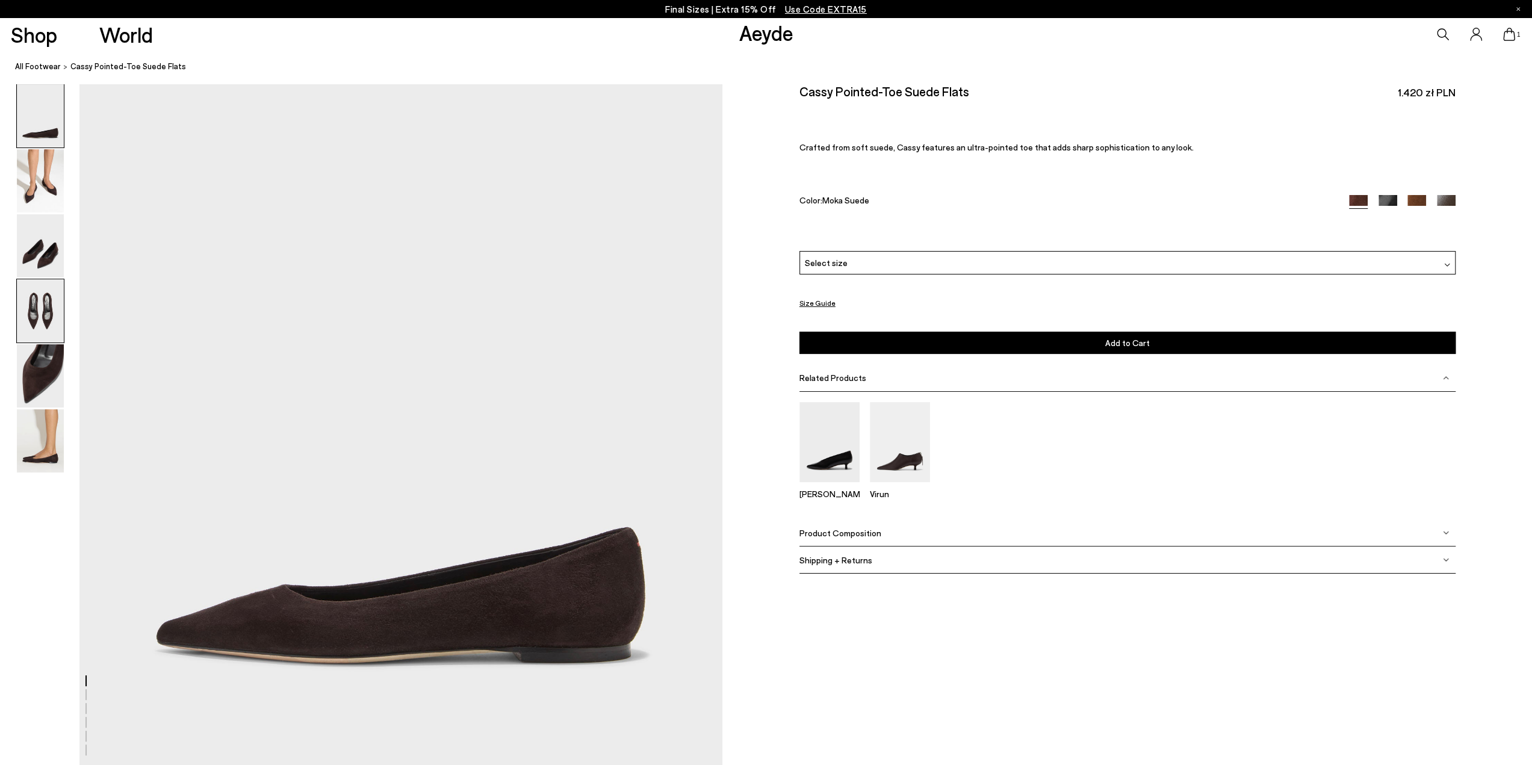
click at [46, 317] on img at bounding box center [40, 310] width 47 height 63
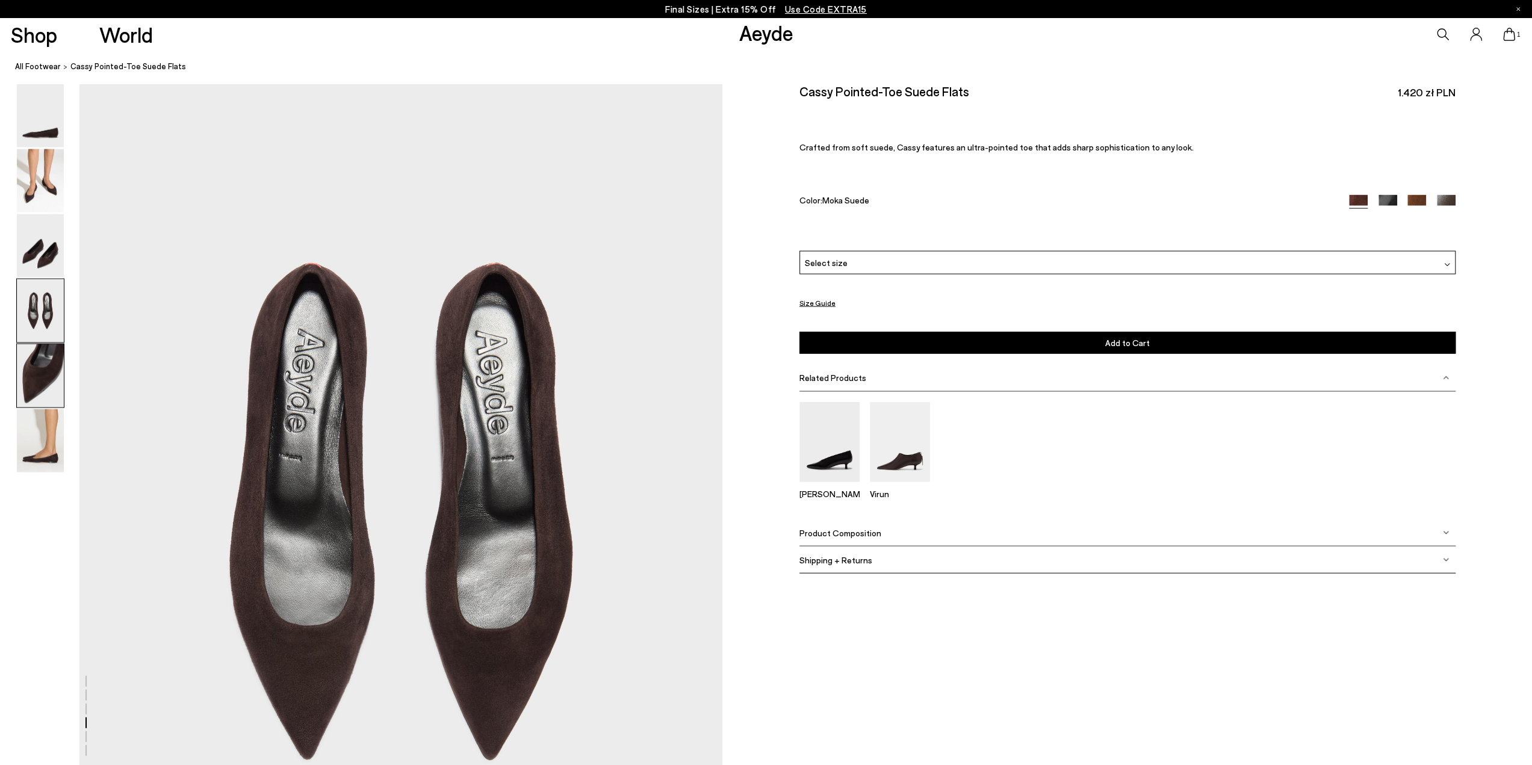
click at [40, 364] on img at bounding box center [40, 375] width 47 height 63
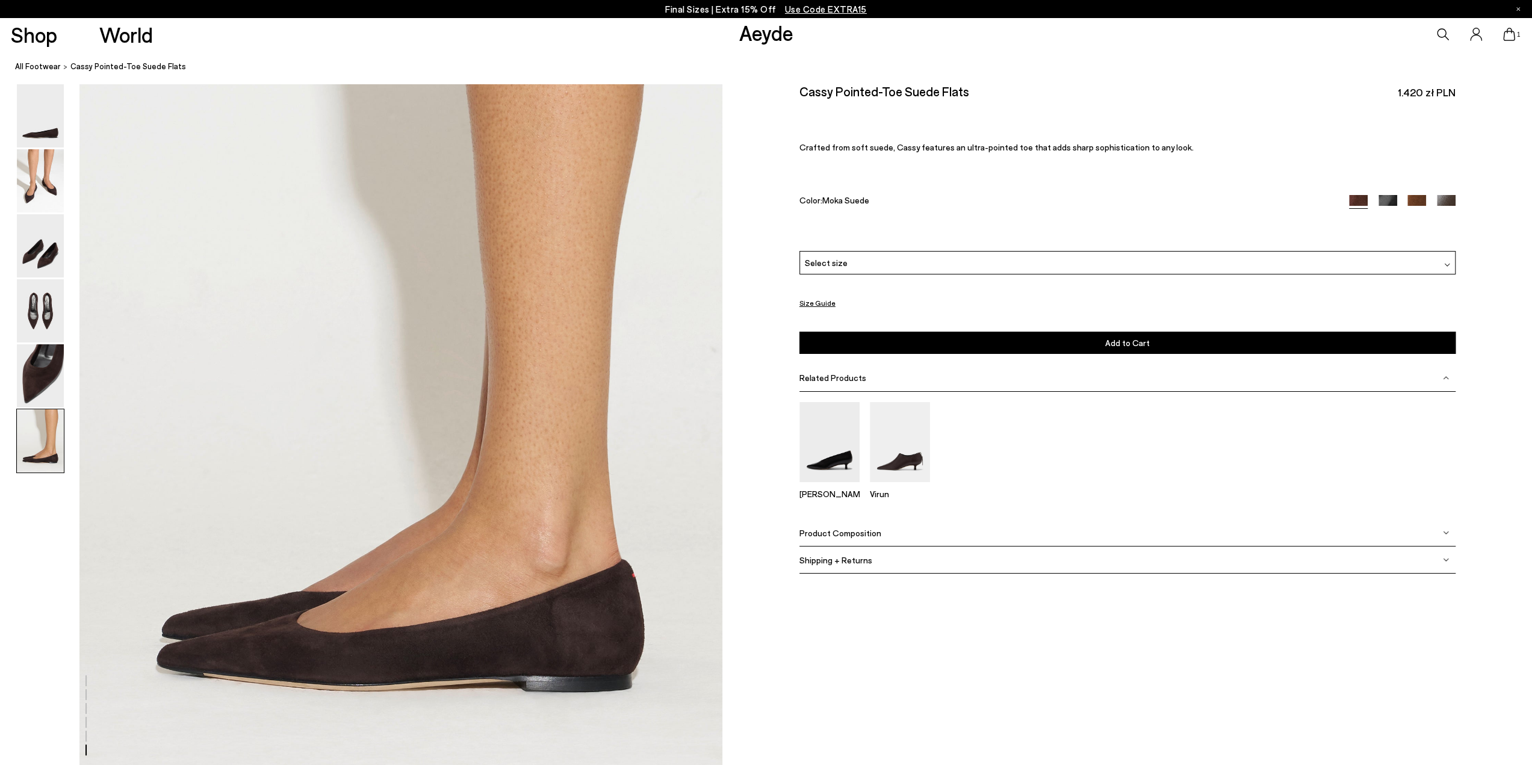
scroll to position [4287, 0]
